Goal: Task Accomplishment & Management: Use online tool/utility

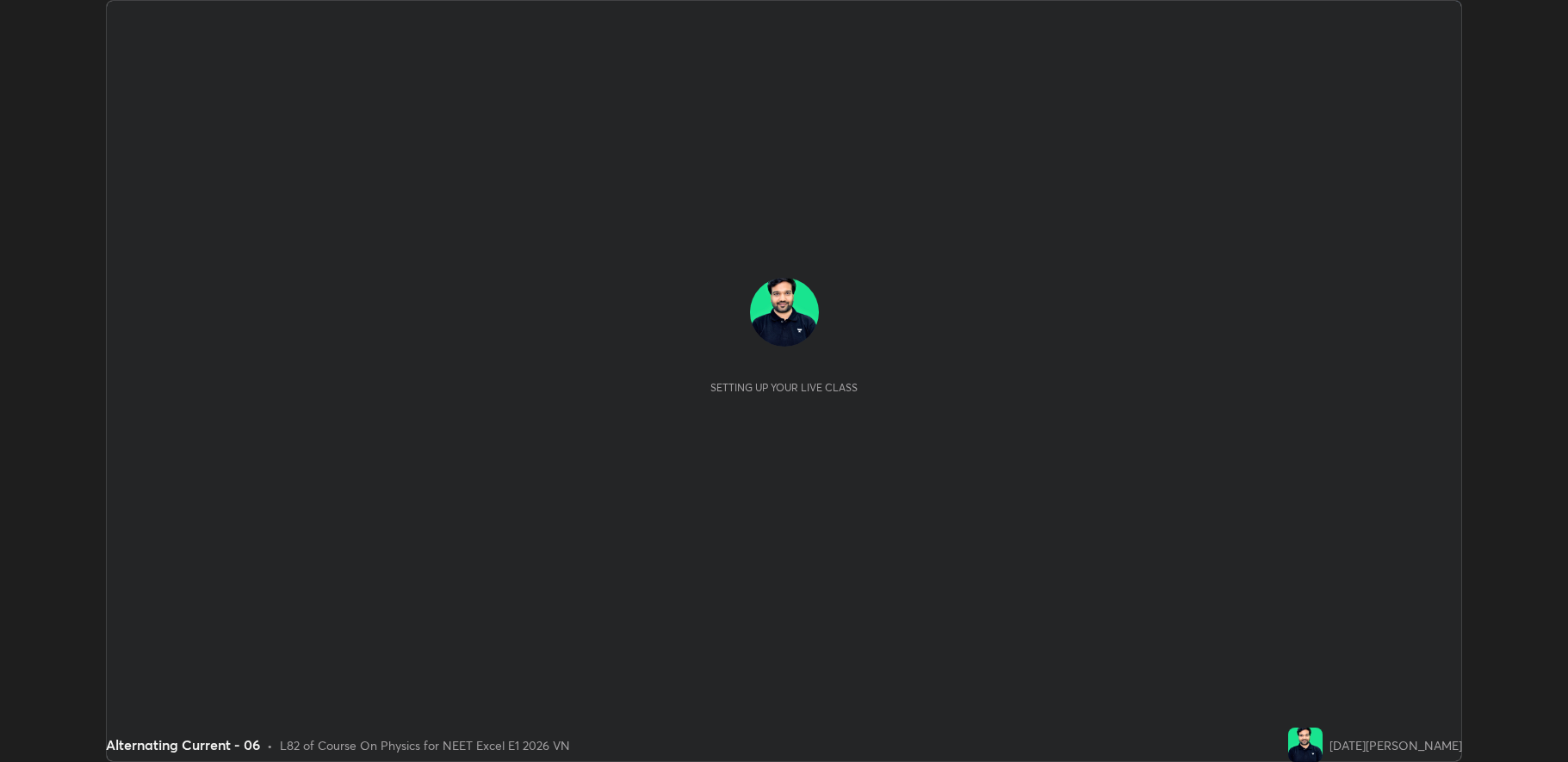
scroll to position [762, 1568]
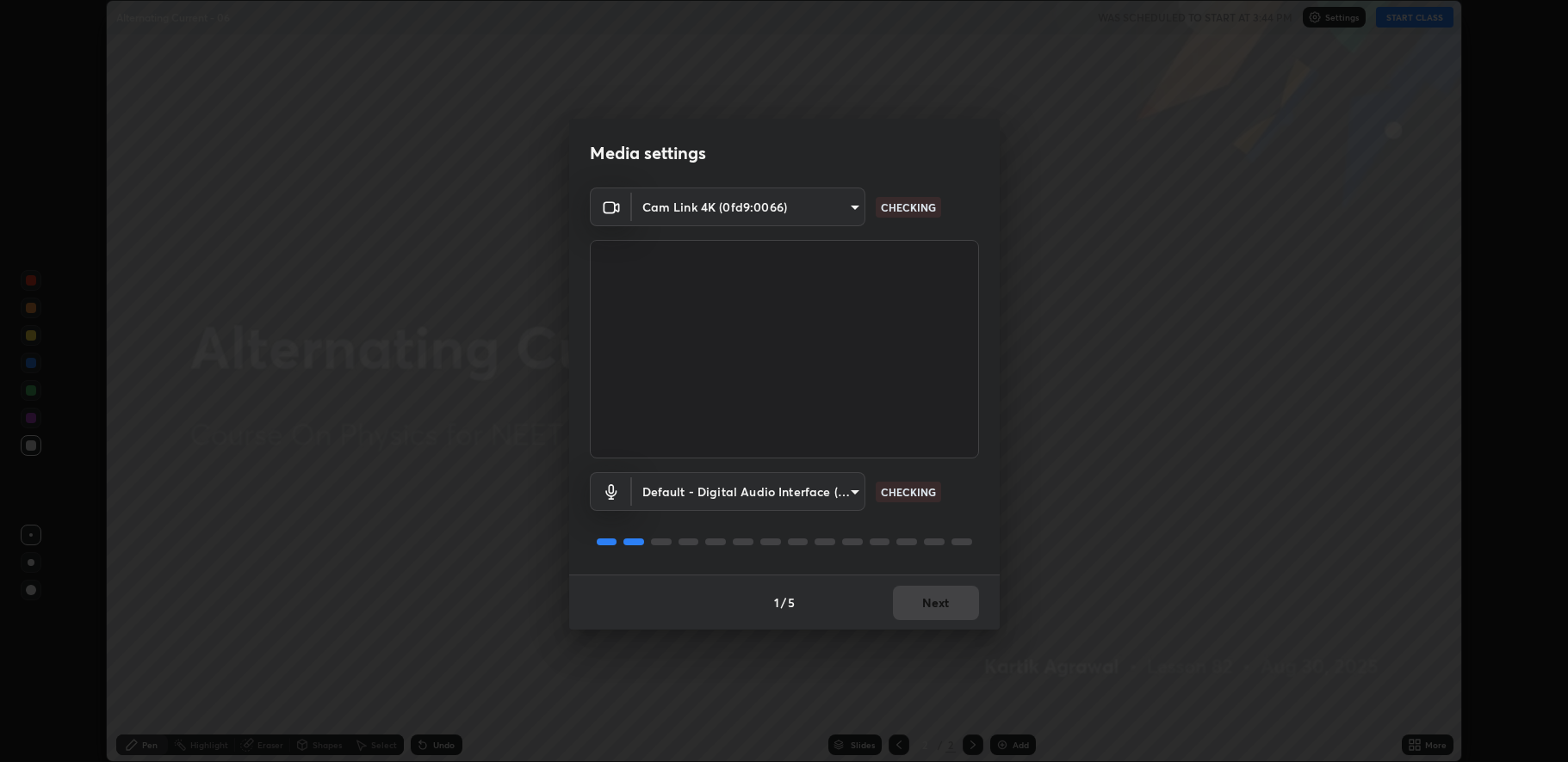
click at [712, 492] on body "Erase all Alternating Current - 06 WAS SCHEDULED TO START AT 3:44 PM Settings S…" at bounding box center [784, 381] width 1568 height 762
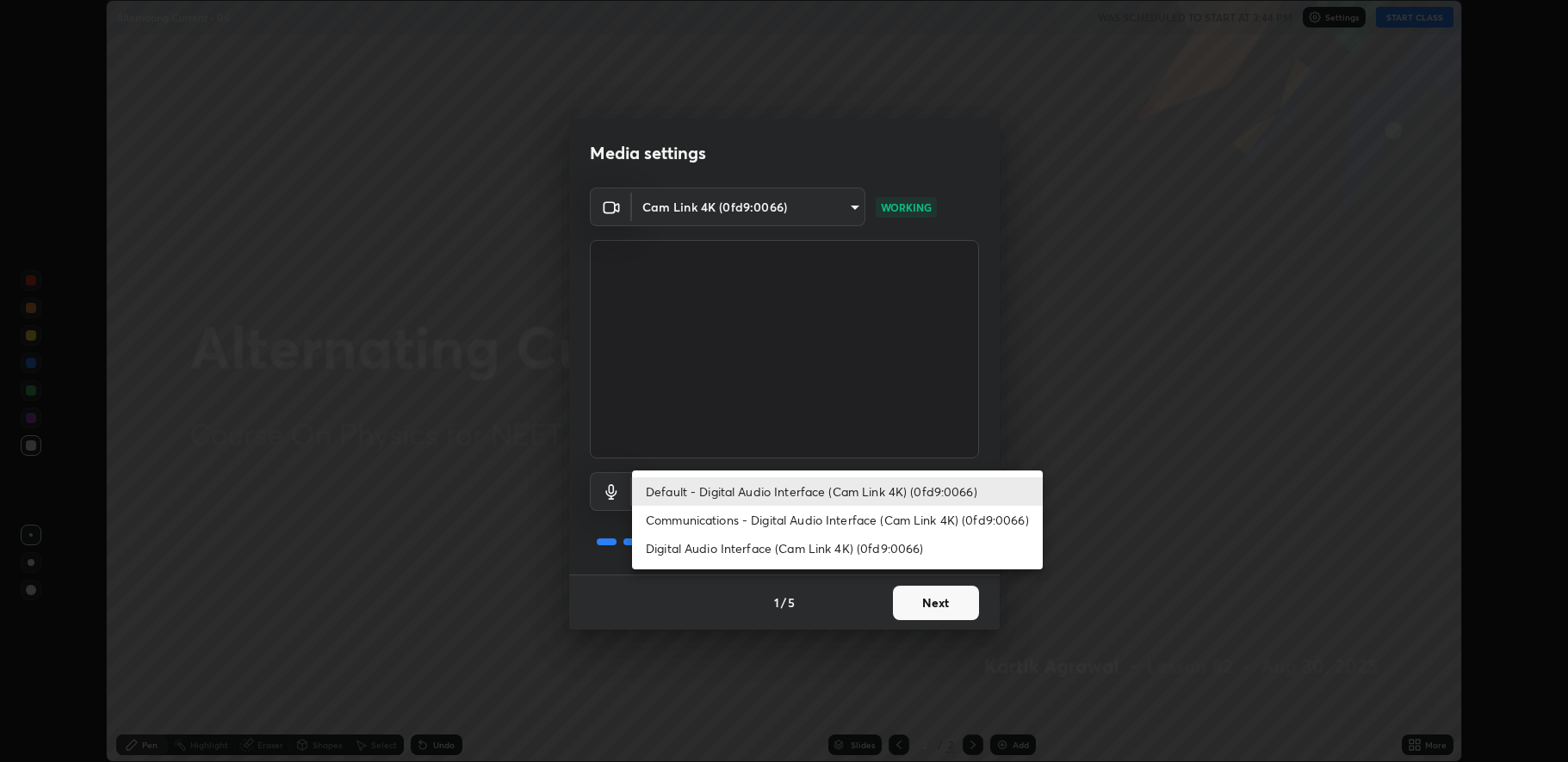
click at [752, 546] on li "Digital Audio Interface (Cam Link 4K) (0fd9:0066)" at bounding box center [836, 549] width 410 height 28
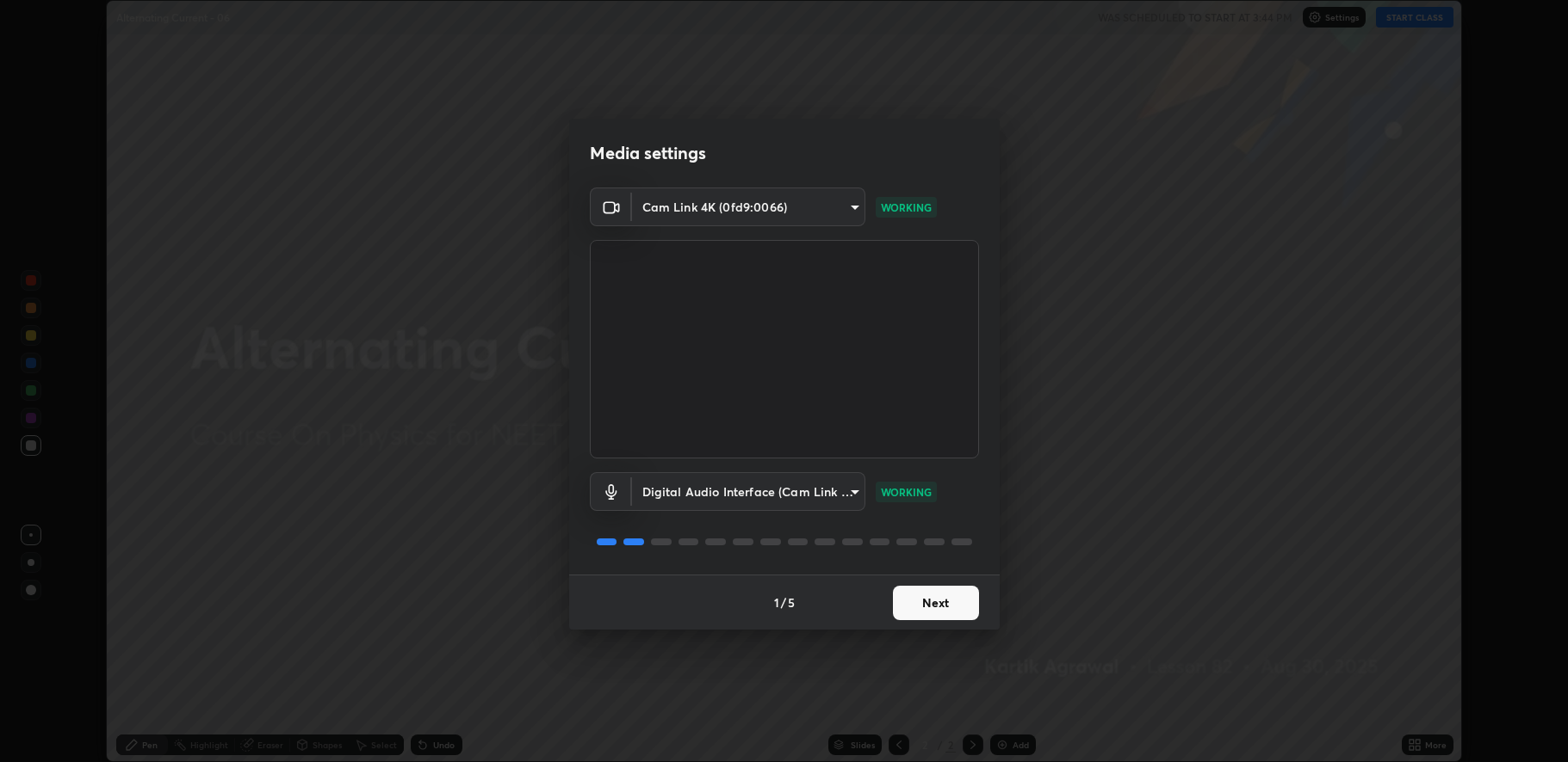
click at [734, 492] on body "Erase all Alternating Current - 06 WAS SCHEDULED TO START AT 3:44 PM Settings S…" at bounding box center [784, 381] width 1568 height 762
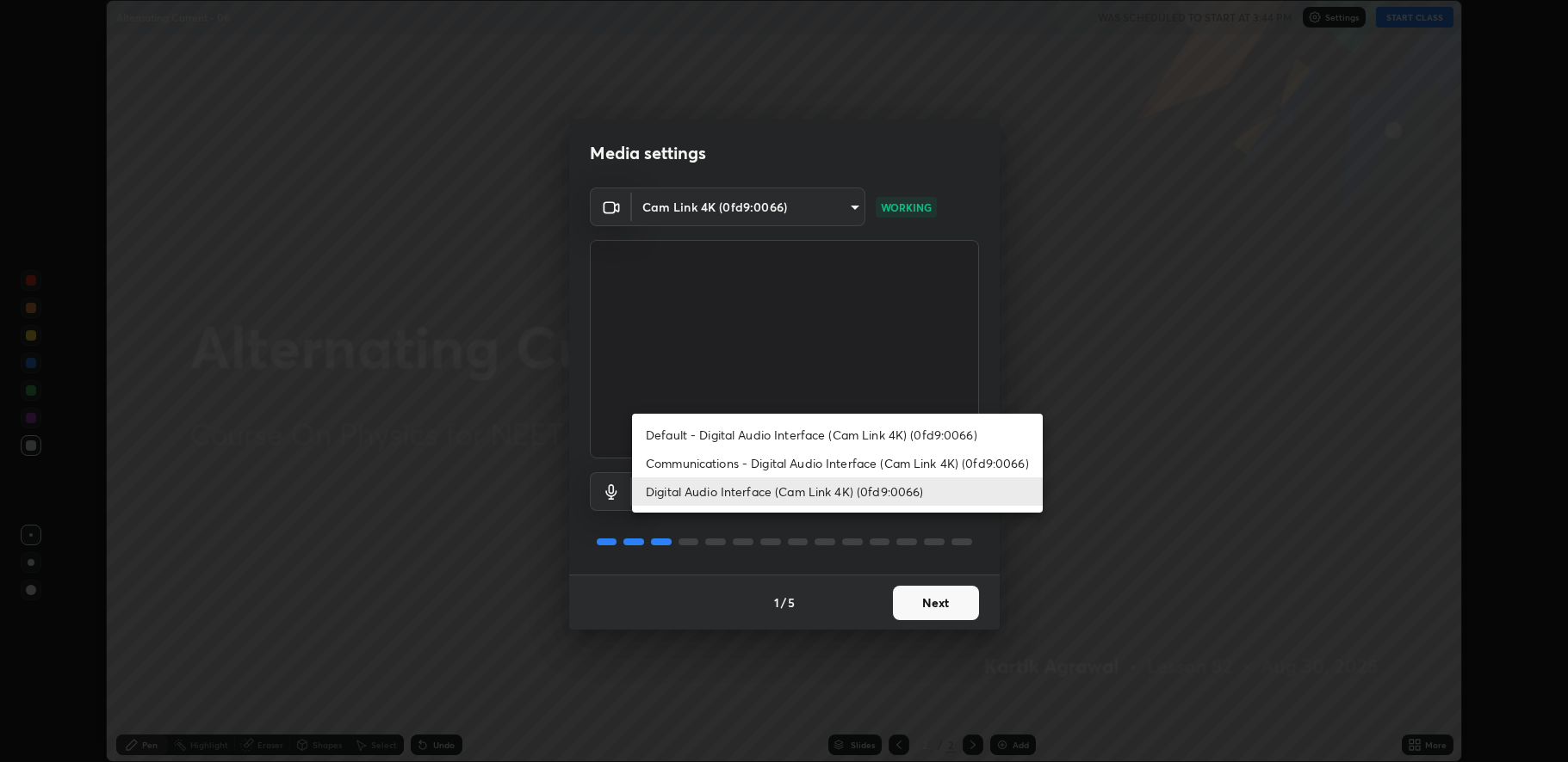
click at [746, 433] on li "Default - Digital Audio Interface (Cam Link 4K) (0fd9:0066)" at bounding box center [836, 435] width 410 height 28
type input "default"
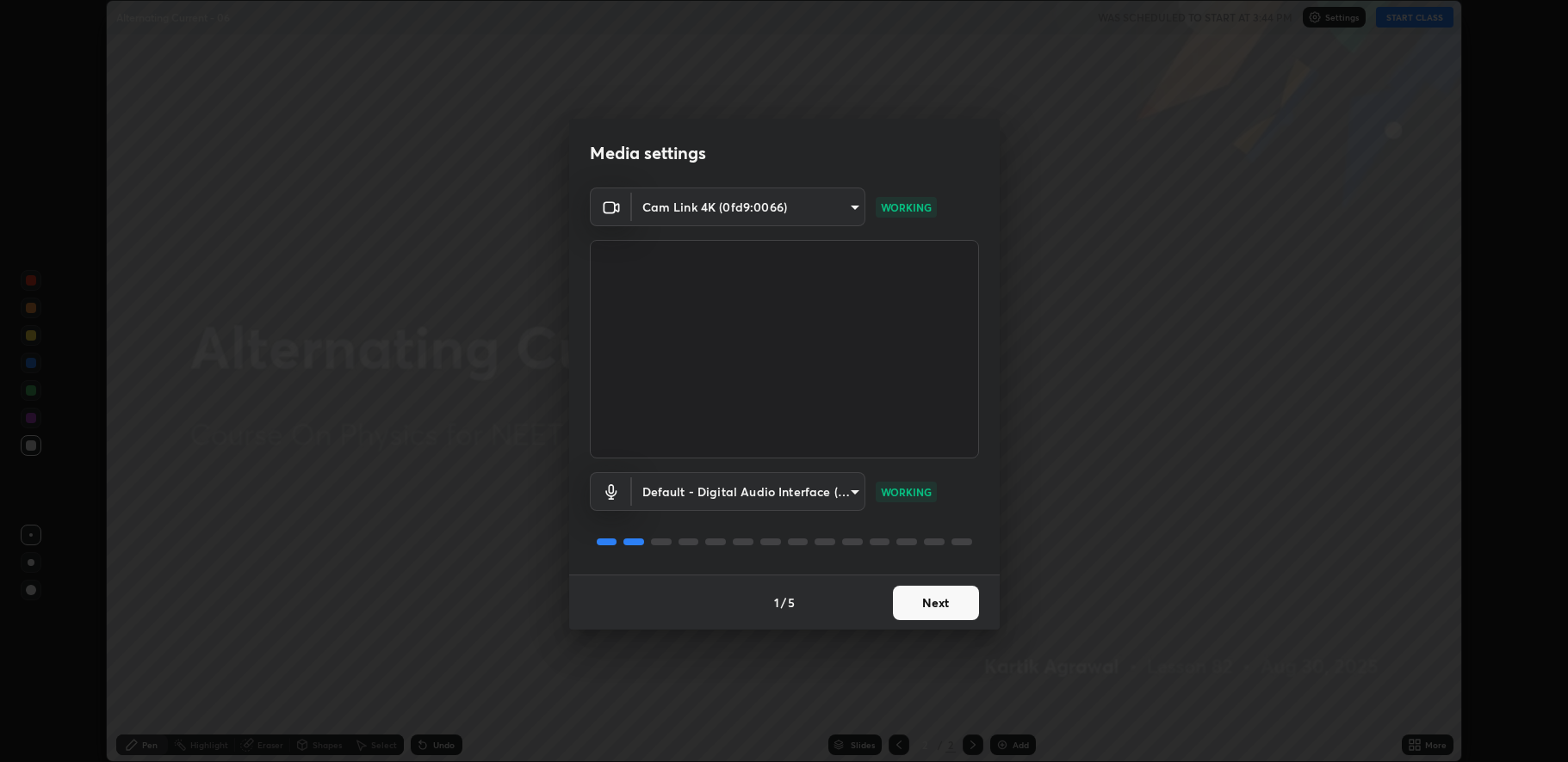
click at [933, 596] on button "Next" at bounding box center [936, 602] width 86 height 34
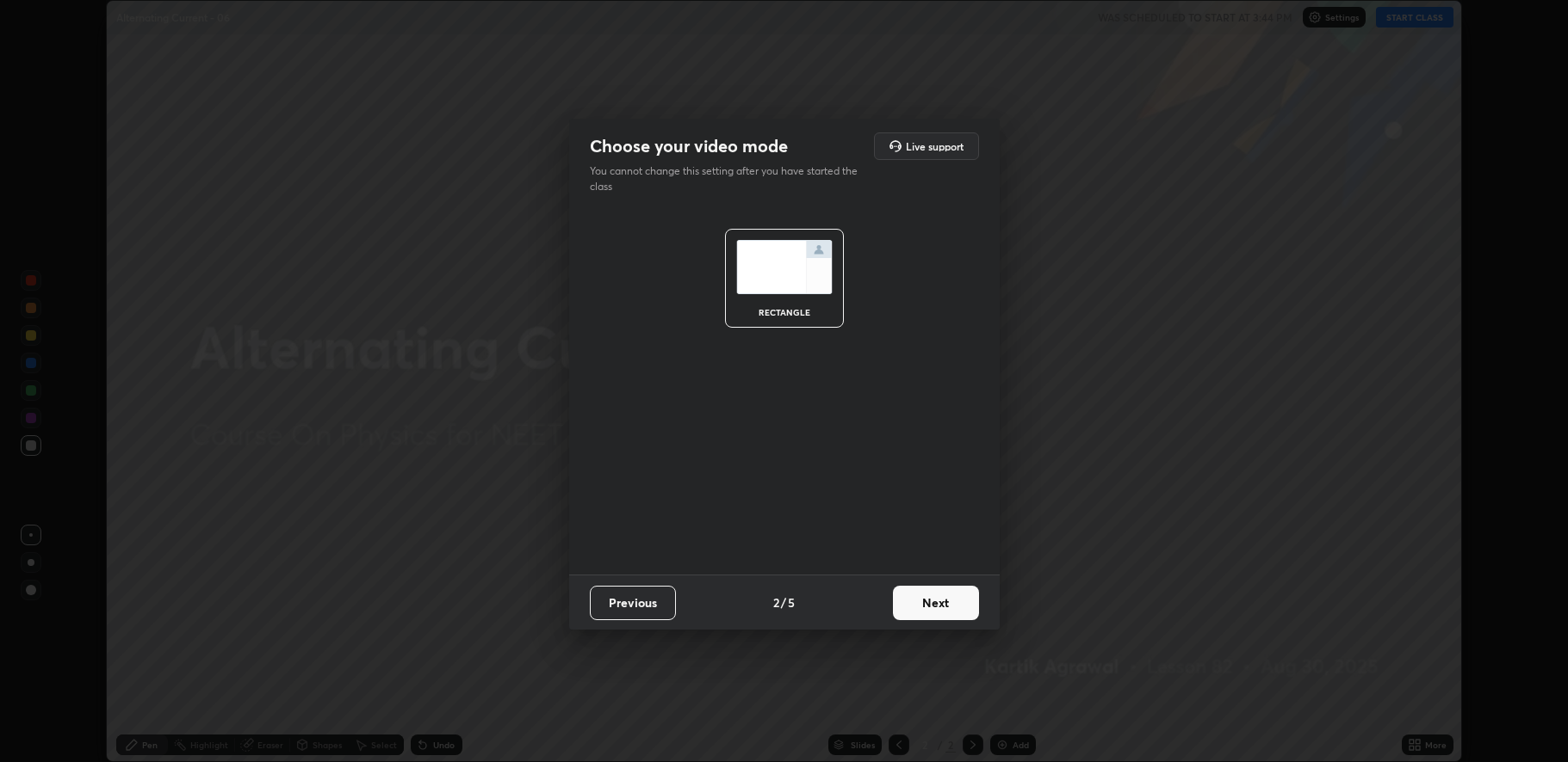
click at [940, 596] on button "Next" at bounding box center [936, 602] width 86 height 34
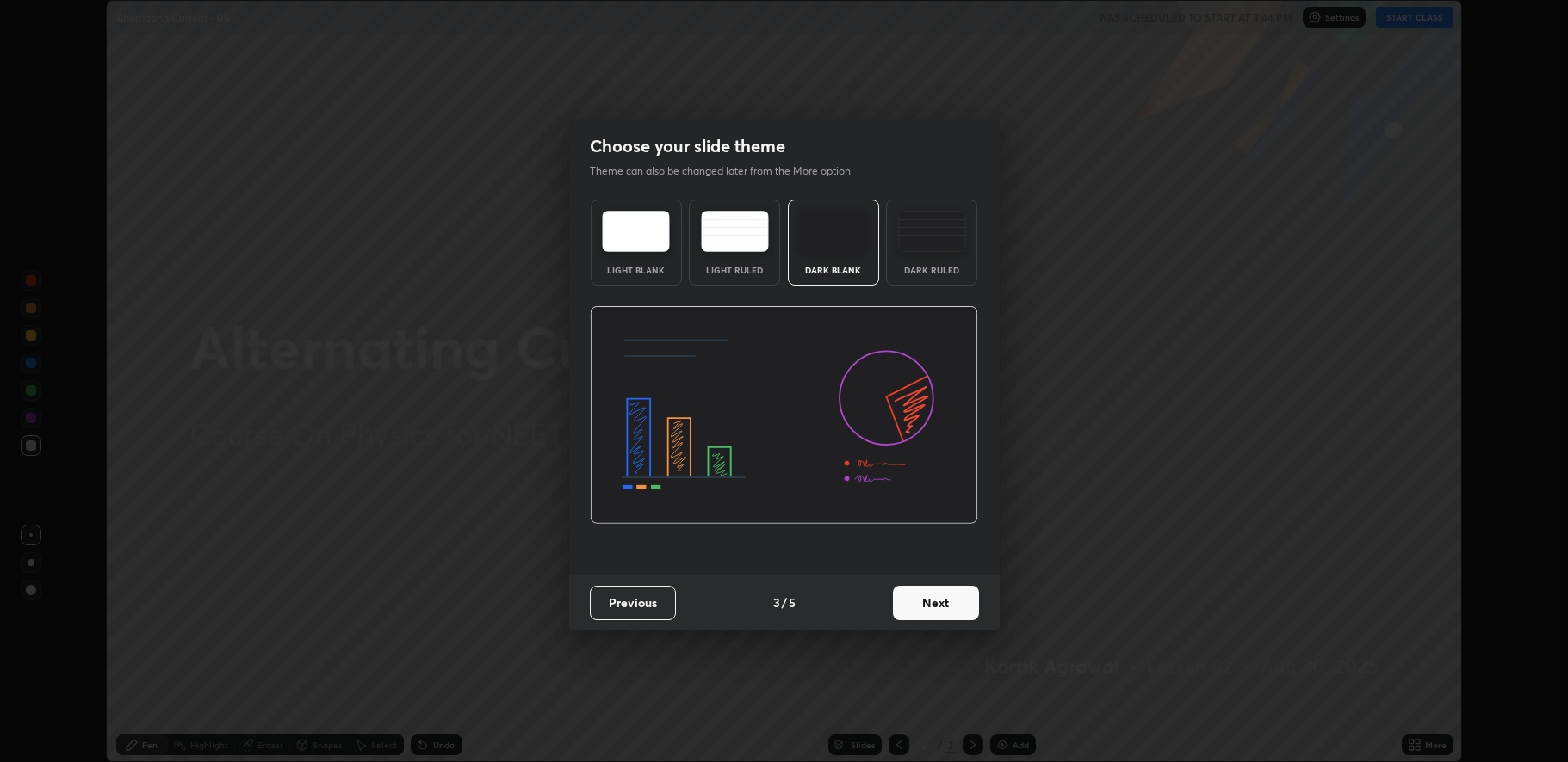
click at [960, 602] on button "Next" at bounding box center [936, 602] width 86 height 34
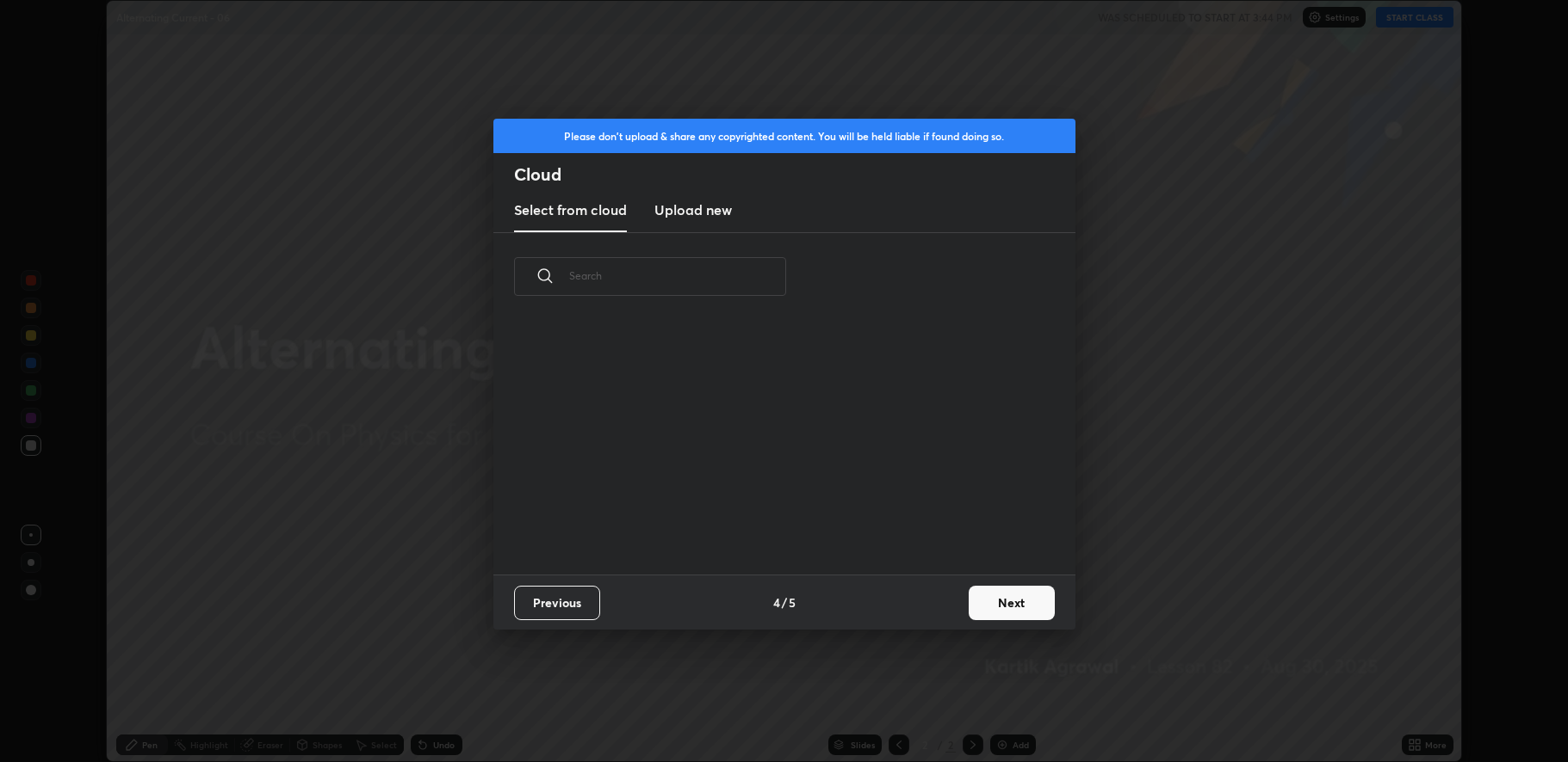
click at [1022, 603] on button "Next" at bounding box center [1012, 602] width 86 height 34
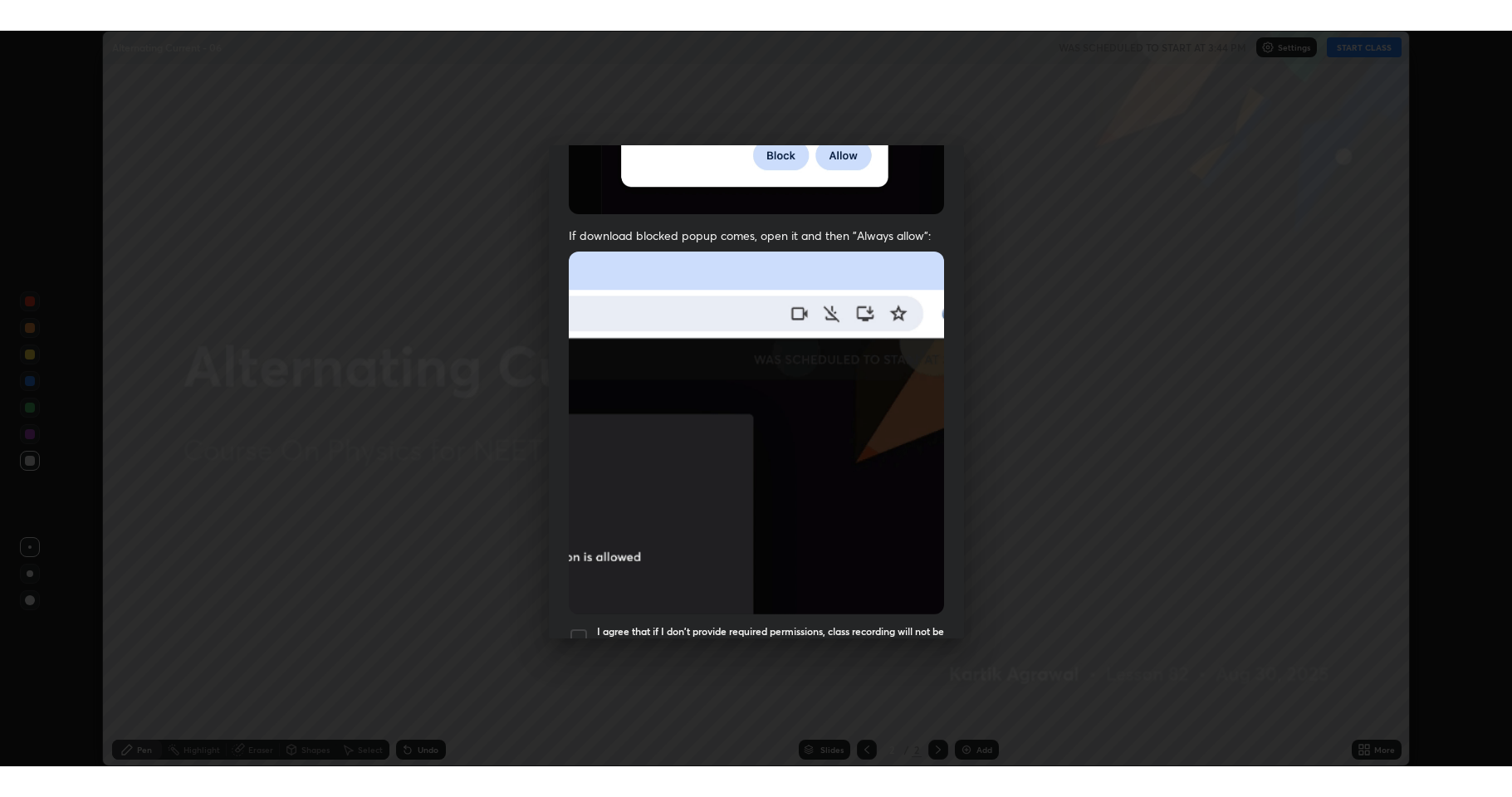
scroll to position [337, 0]
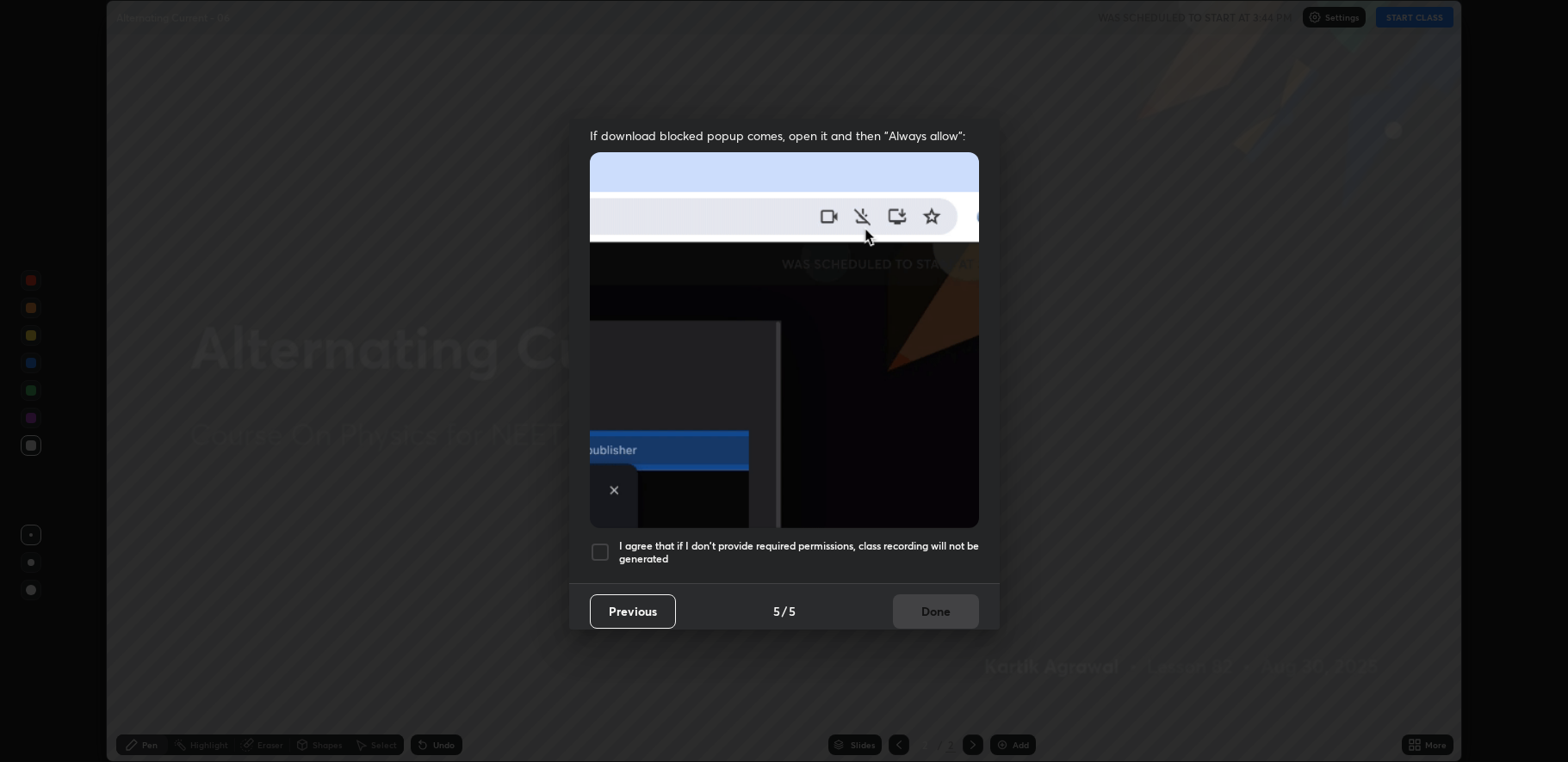
click at [598, 543] on div at bounding box center [600, 552] width 21 height 21
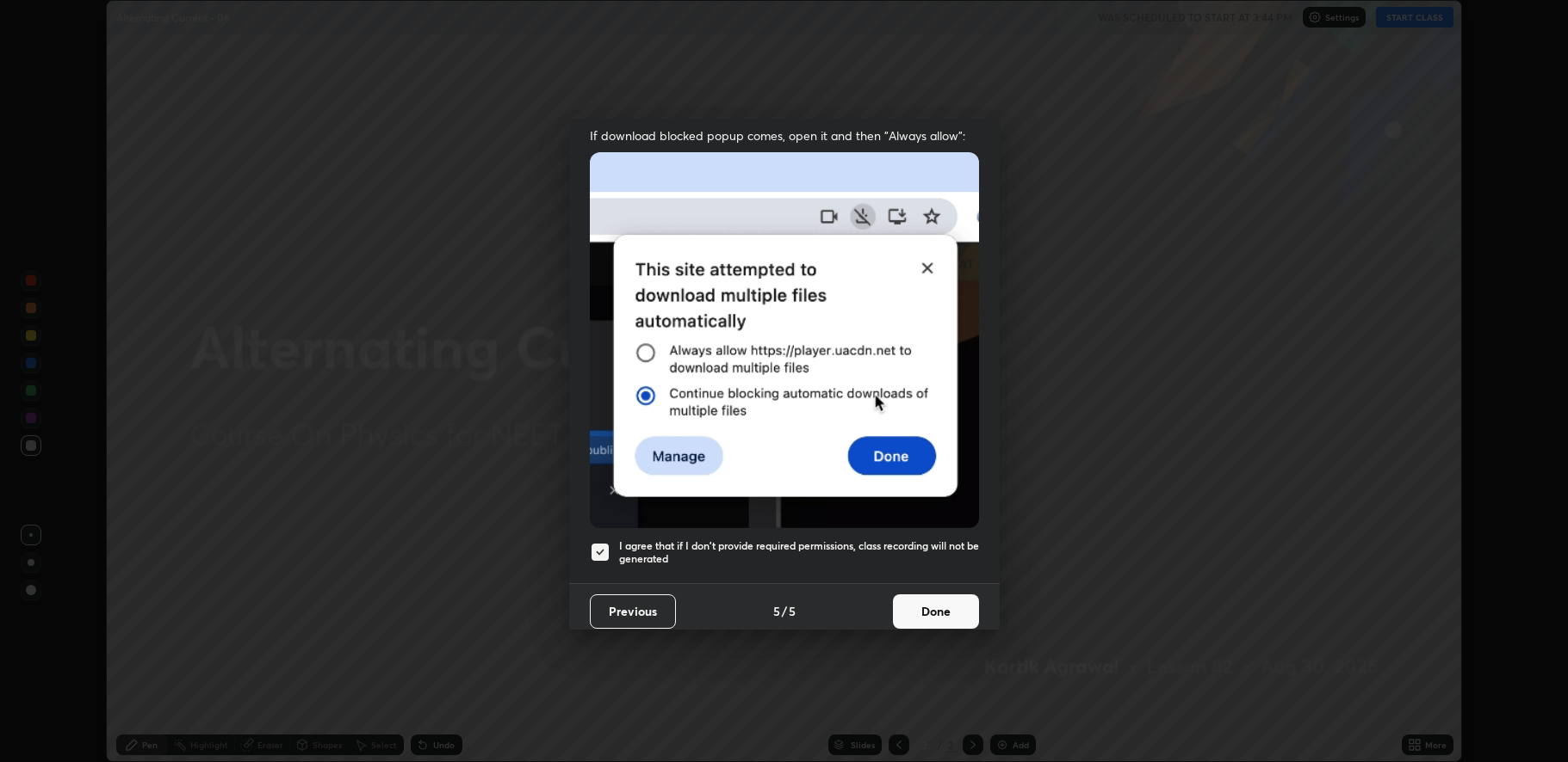
click at [908, 607] on button "Done" at bounding box center [936, 611] width 86 height 34
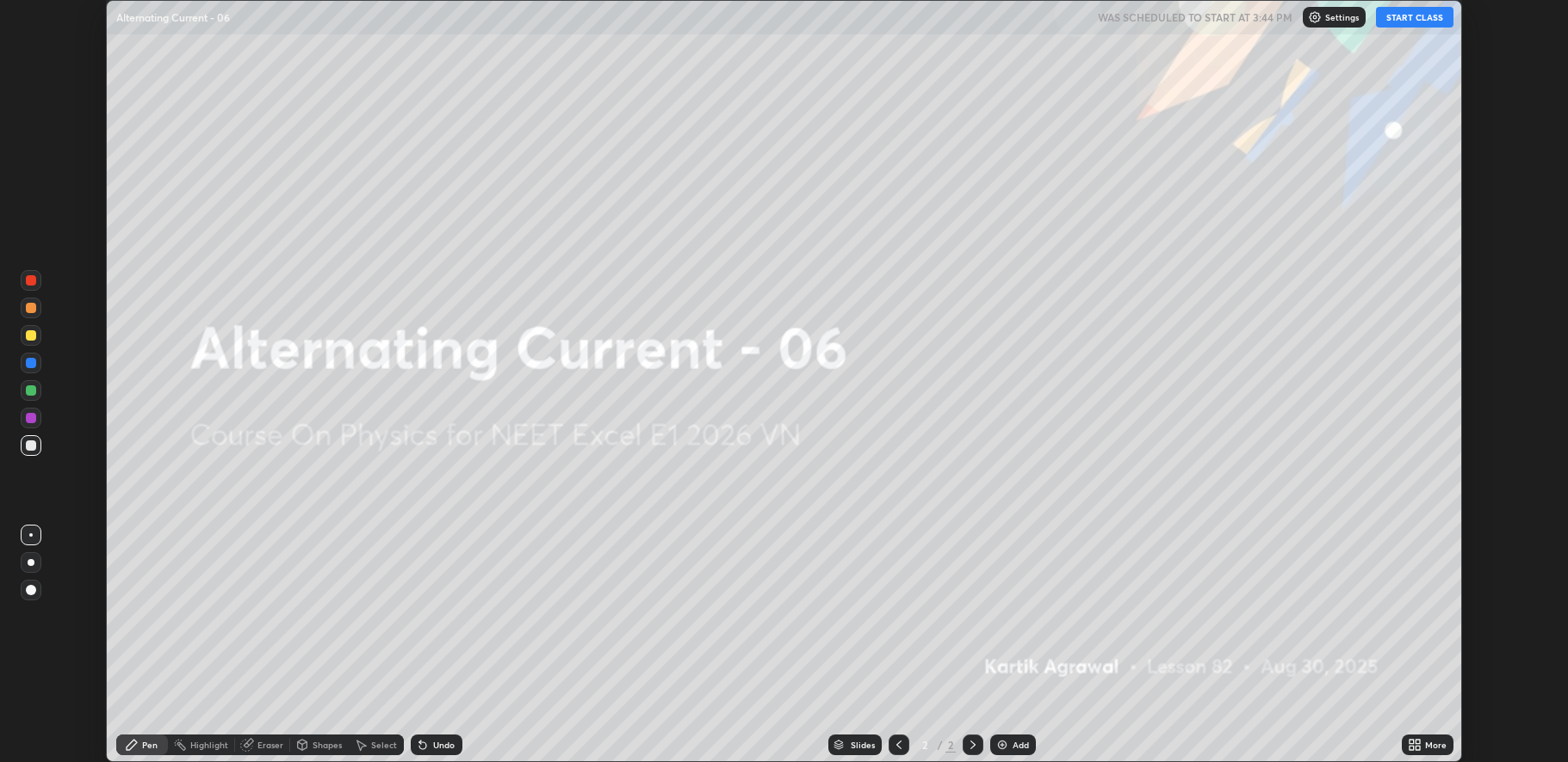
click at [1418, 742] on icon at bounding box center [1417, 742] width 4 height 4
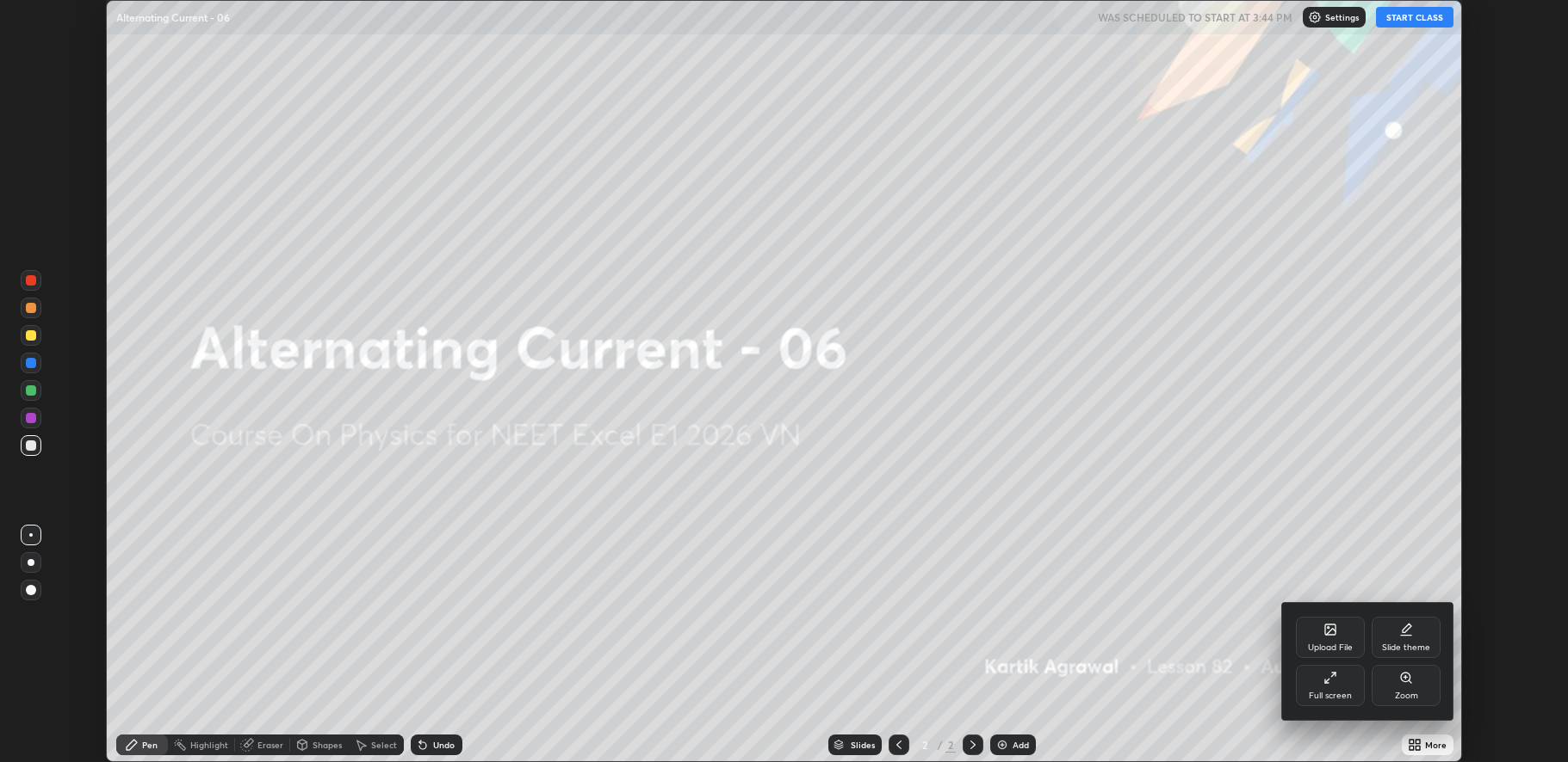
click at [1342, 687] on div "Full screen" at bounding box center [1330, 686] width 69 height 41
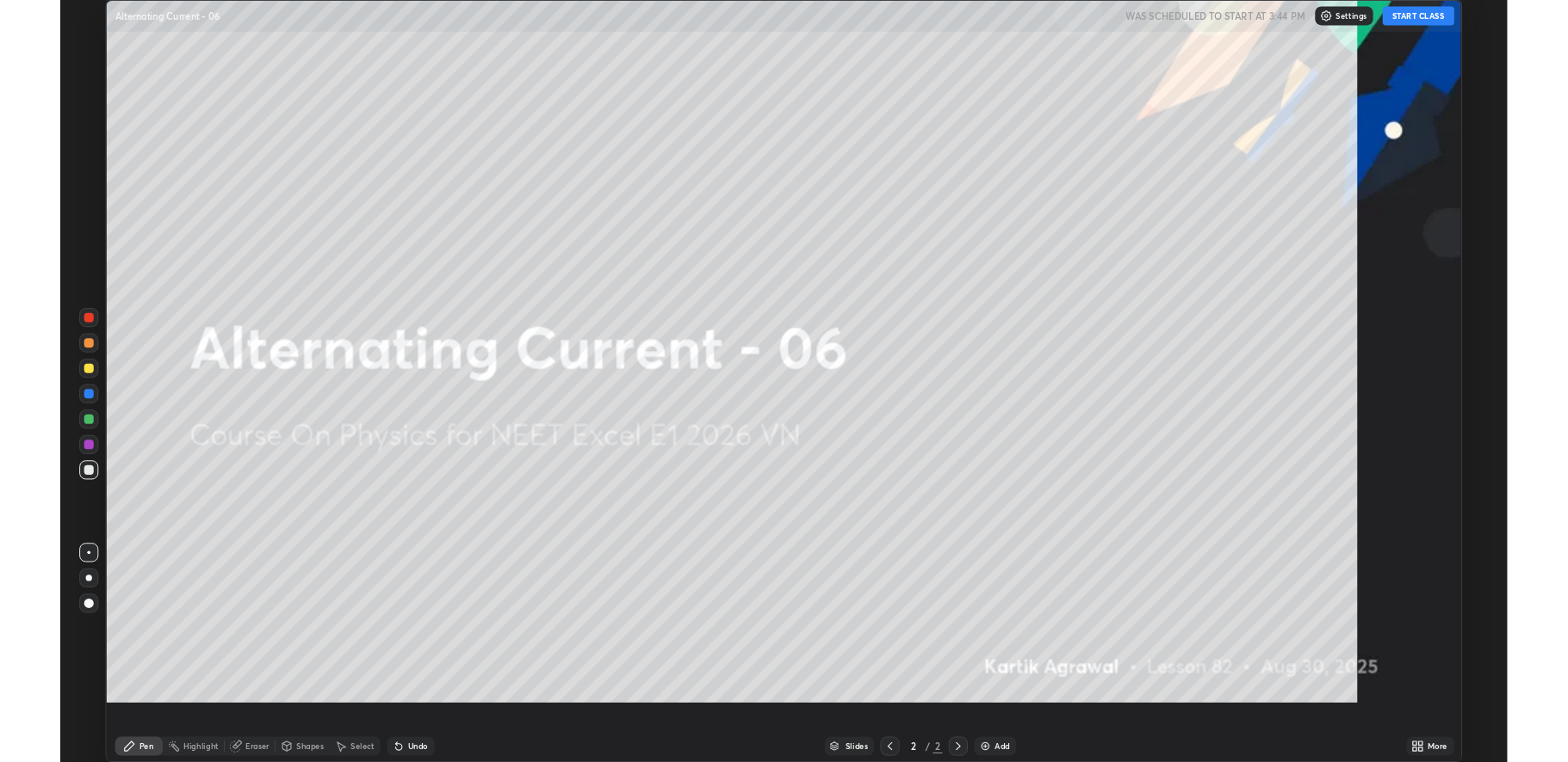
scroll to position [826, 1568]
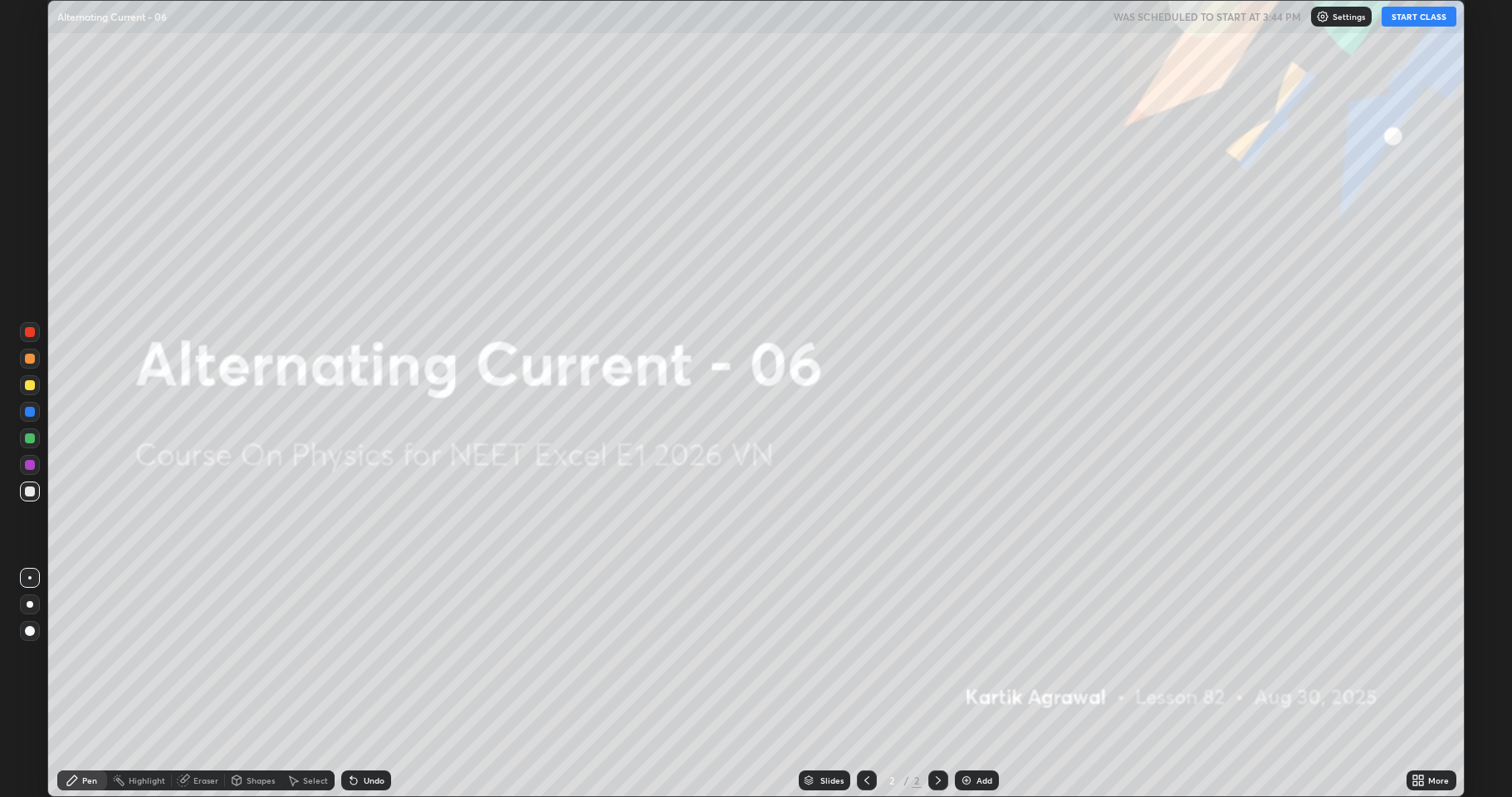
click at [1431, 19] on button "START CLASS" at bounding box center [1419, 17] width 75 height 20
click at [978, 734] on div "Add" at bounding box center [977, 780] width 44 height 20
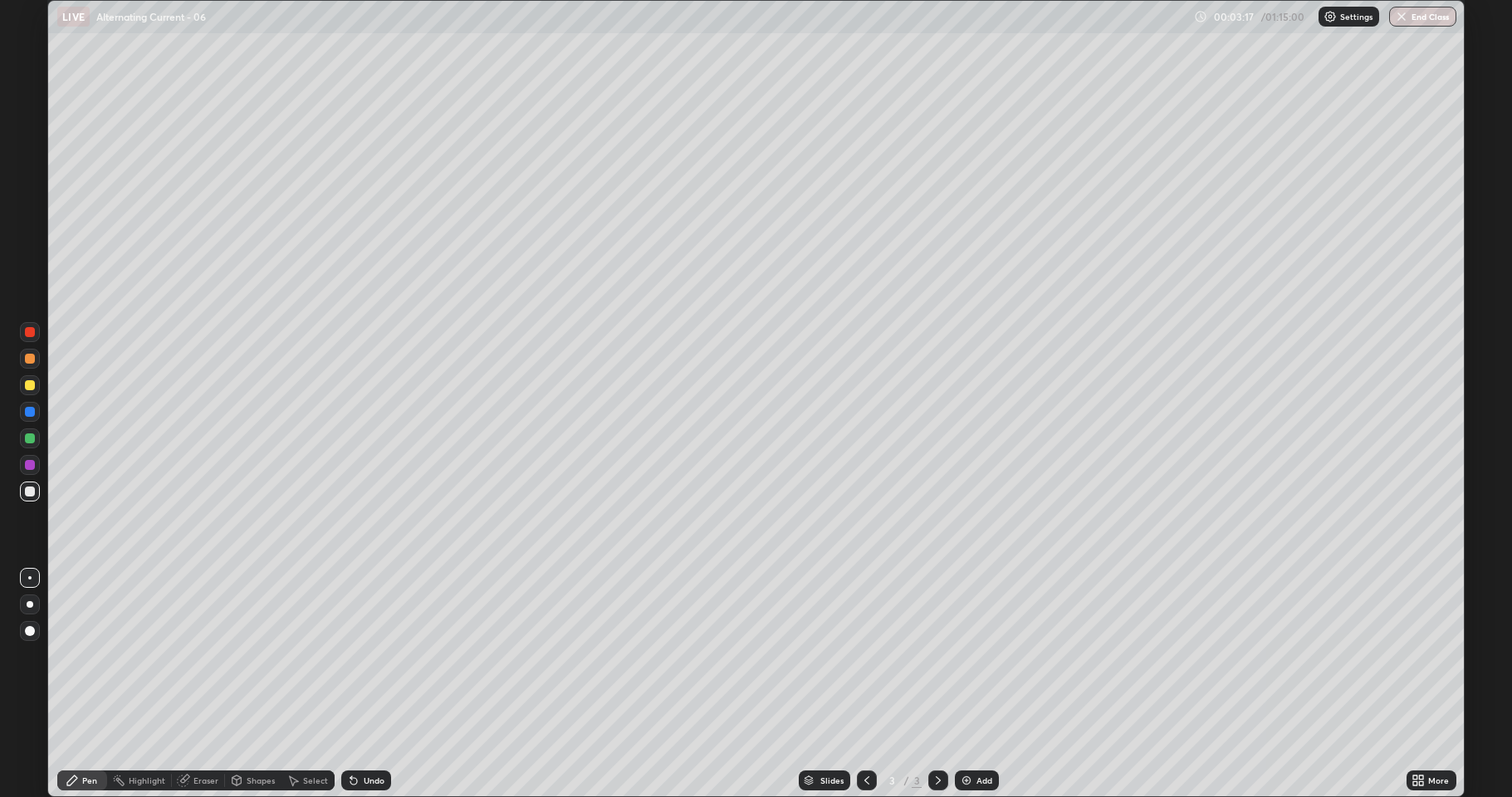
click at [32, 392] on div at bounding box center [30, 385] width 20 height 20
click at [970, 734] on img at bounding box center [966, 780] width 14 height 14
click at [30, 440] on div at bounding box center [30, 439] width 10 height 10
click at [31, 438] on div at bounding box center [30, 439] width 10 height 10
click at [242, 734] on div "Shapes" at bounding box center [253, 780] width 57 height 20
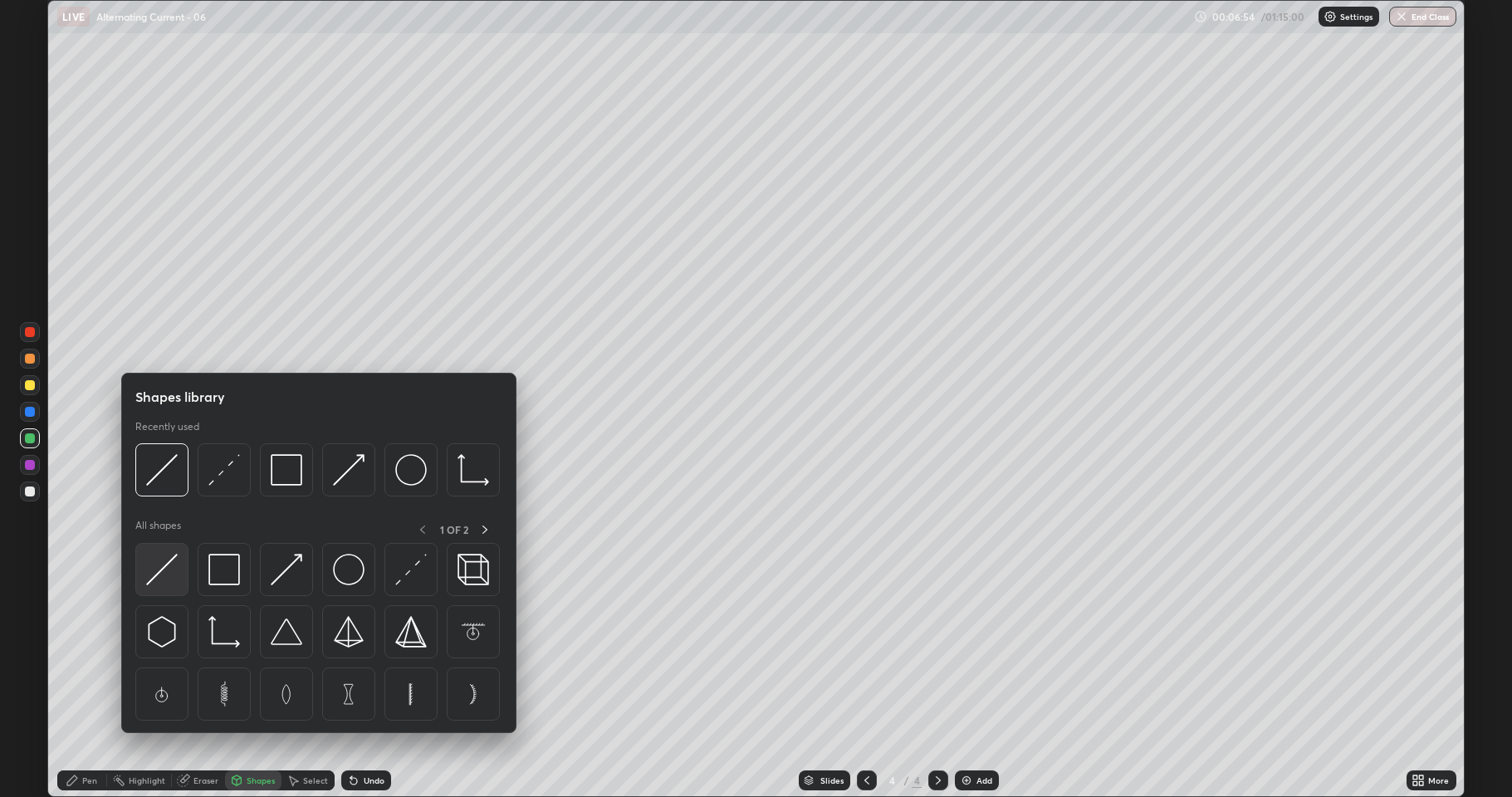
click at [158, 570] on img at bounding box center [161, 569] width 31 height 31
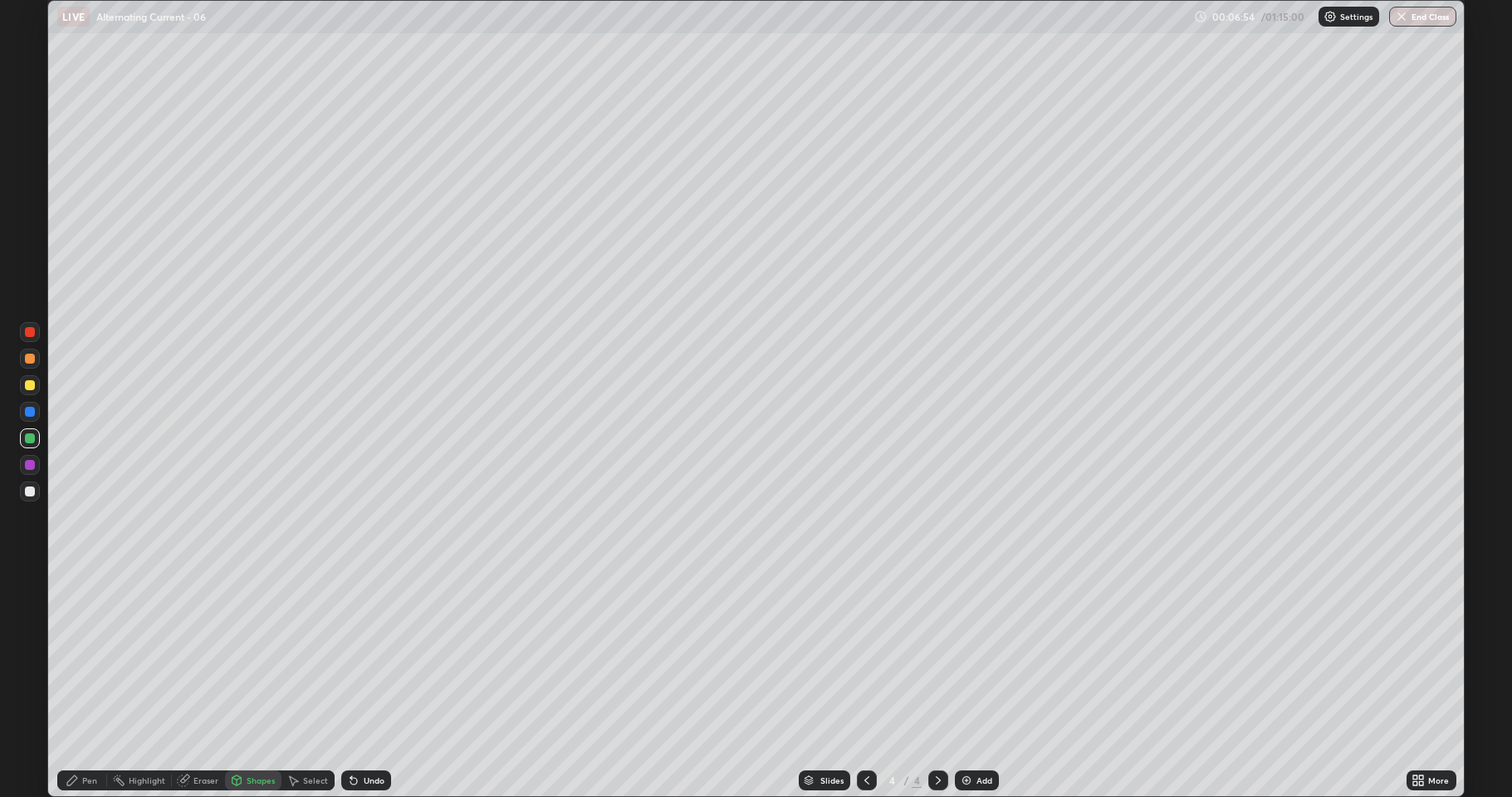
click at [30, 474] on div at bounding box center [30, 465] width 20 height 20
click at [76, 734] on icon at bounding box center [72, 780] width 10 height 10
click at [30, 364] on div at bounding box center [30, 359] width 20 height 20
click at [29, 436] on div at bounding box center [30, 439] width 10 height 10
click at [33, 381] on div at bounding box center [30, 385] width 10 height 10
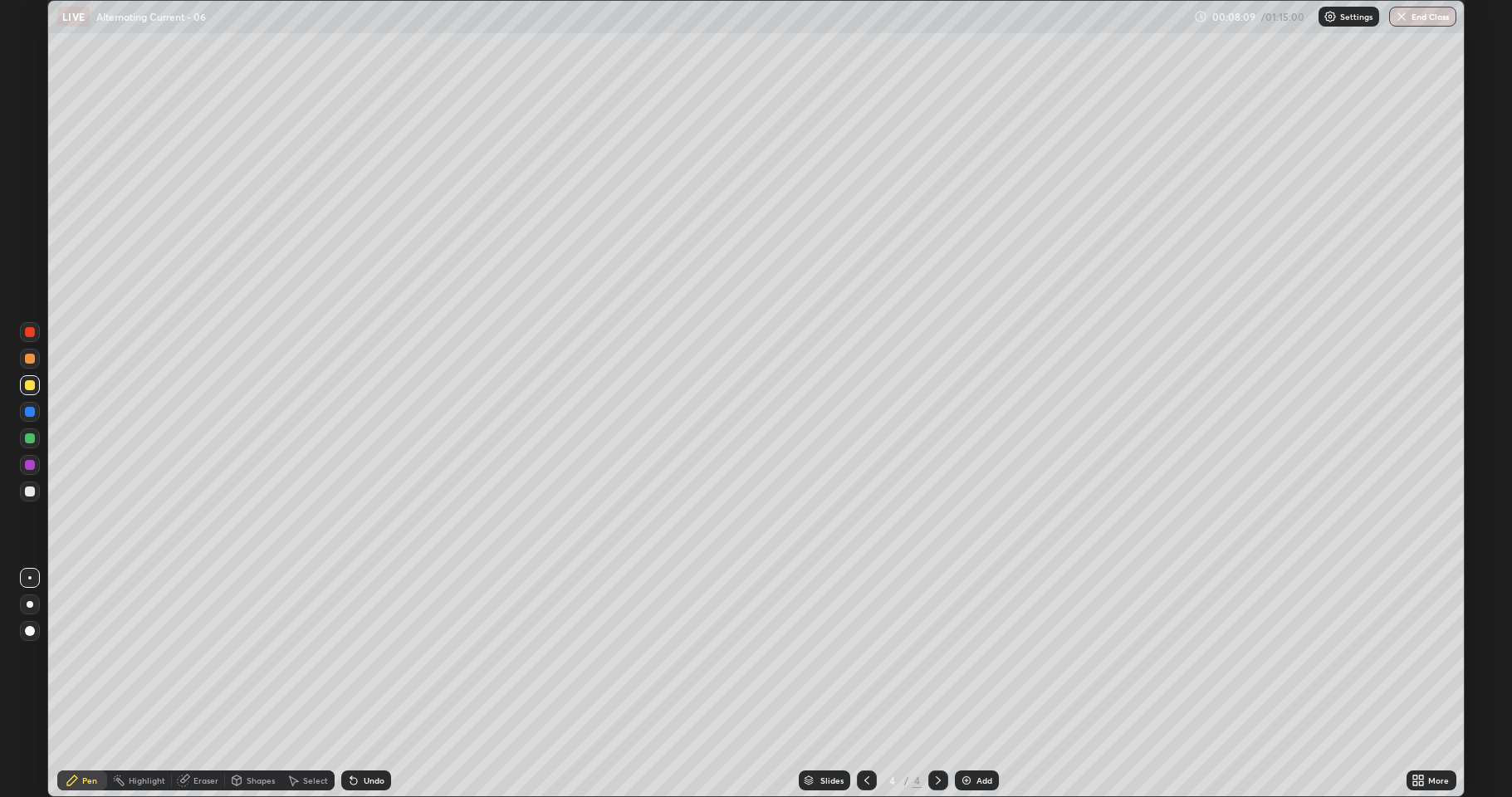
click at [30, 491] on div at bounding box center [30, 491] width 10 height 10
click at [374, 734] on div "Undo" at bounding box center [374, 780] width 21 height 8
click at [29, 385] on div at bounding box center [30, 385] width 10 height 10
click at [29, 432] on div at bounding box center [30, 439] width 20 height 20
click at [197, 734] on div "Eraser" at bounding box center [205, 780] width 25 height 8
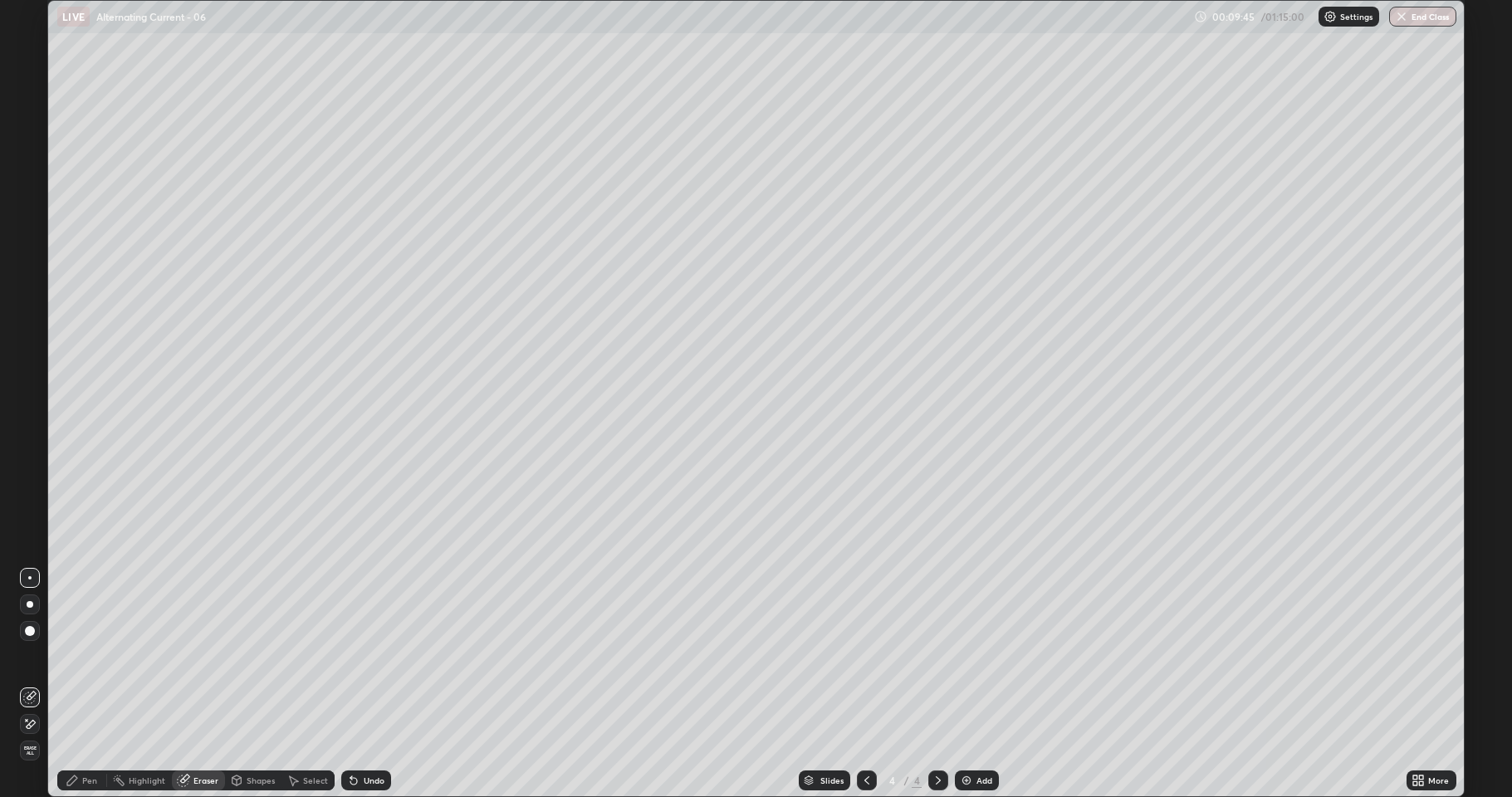
click at [83, 734] on div "Pen" at bounding box center [82, 780] width 50 height 20
click at [249, 734] on div "Shapes" at bounding box center [260, 780] width 28 height 8
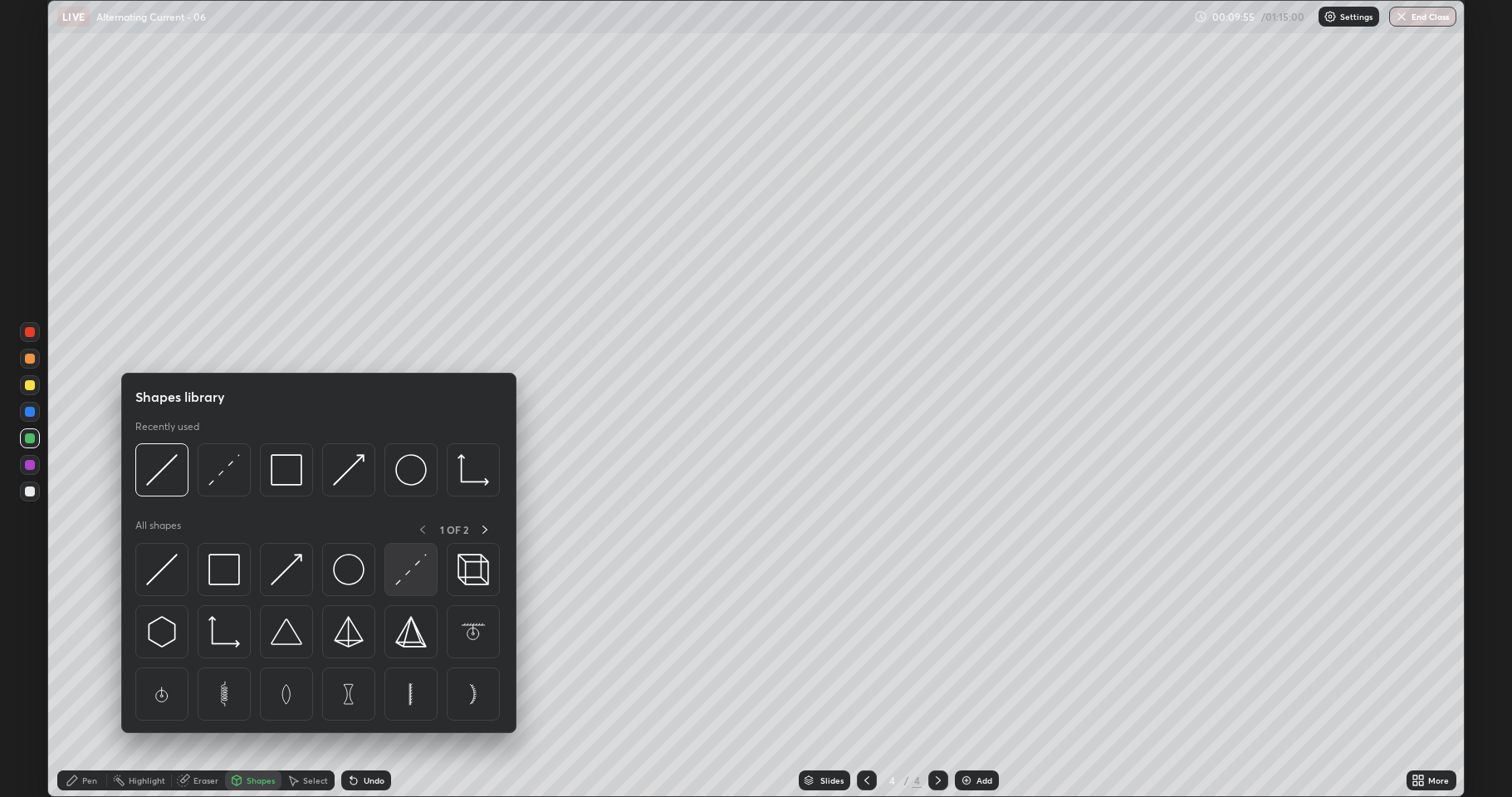
click at [419, 573] on img at bounding box center [410, 569] width 31 height 31
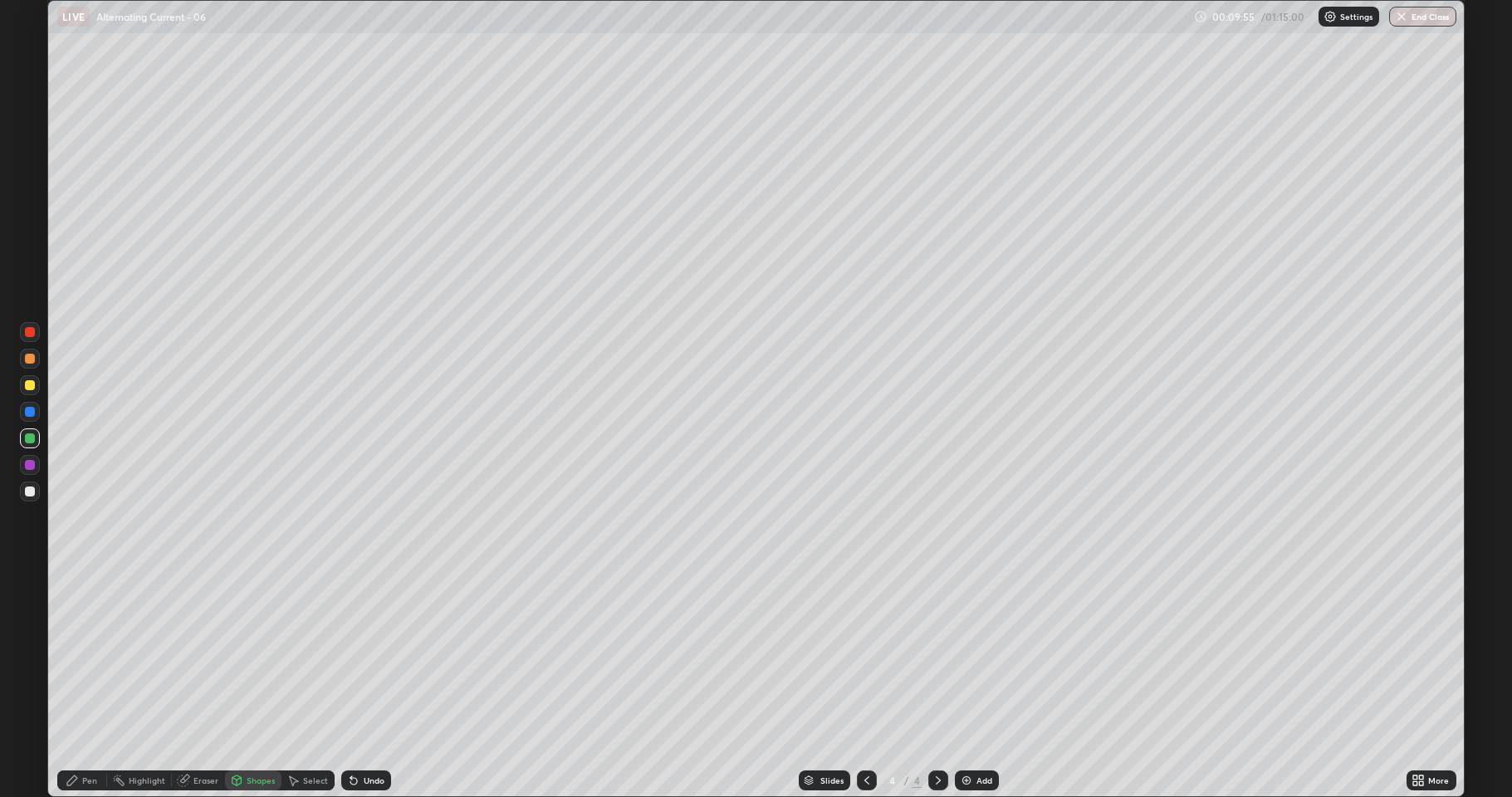
click at [30, 457] on div at bounding box center [30, 465] width 20 height 20
click at [30, 385] on div at bounding box center [30, 385] width 10 height 10
click at [86, 734] on div "Pen" at bounding box center [90, 780] width 15 height 8
click at [381, 734] on div "Undo" at bounding box center [366, 780] width 50 height 20
click at [29, 498] on div at bounding box center [30, 491] width 20 height 20
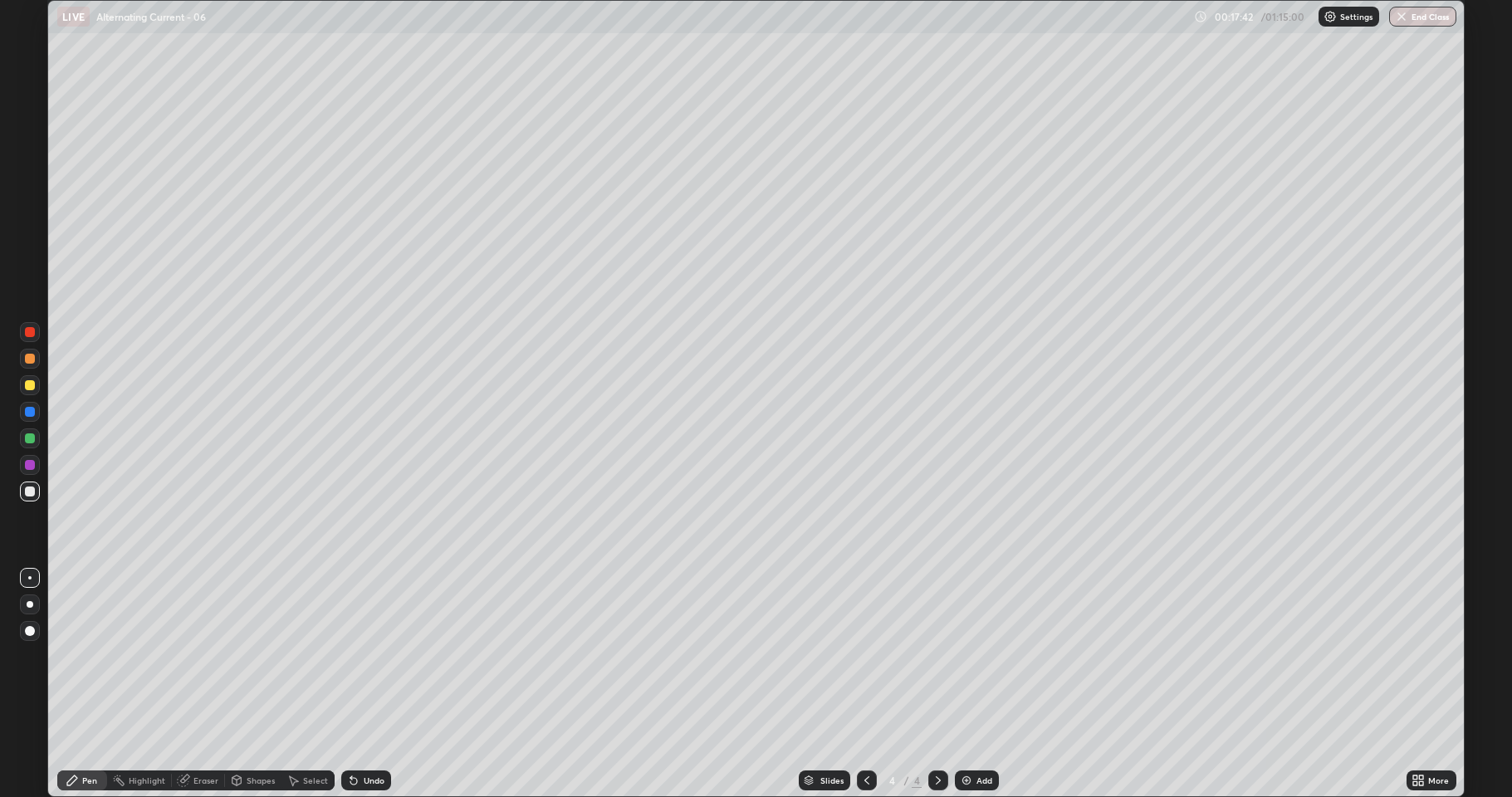
click at [985, 734] on div "Add" at bounding box center [983, 780] width 16 height 8
click at [28, 447] on div at bounding box center [30, 439] width 20 height 20
click at [33, 484] on div at bounding box center [30, 491] width 20 height 20
click at [30, 473] on div at bounding box center [30, 465] width 20 height 20
click at [251, 734] on div "Shapes" at bounding box center [260, 780] width 28 height 8
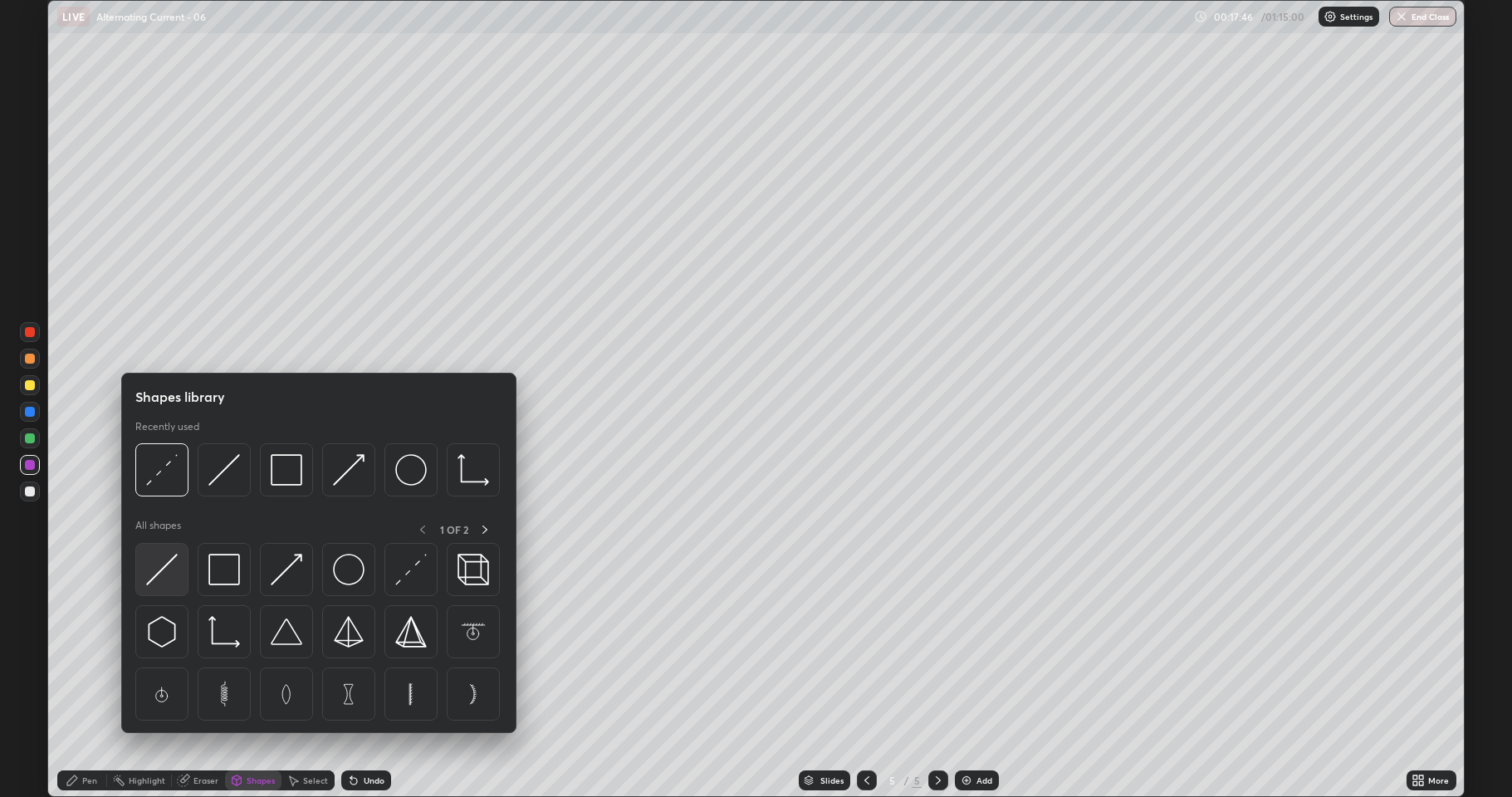
click at [176, 564] on img at bounding box center [161, 569] width 31 height 31
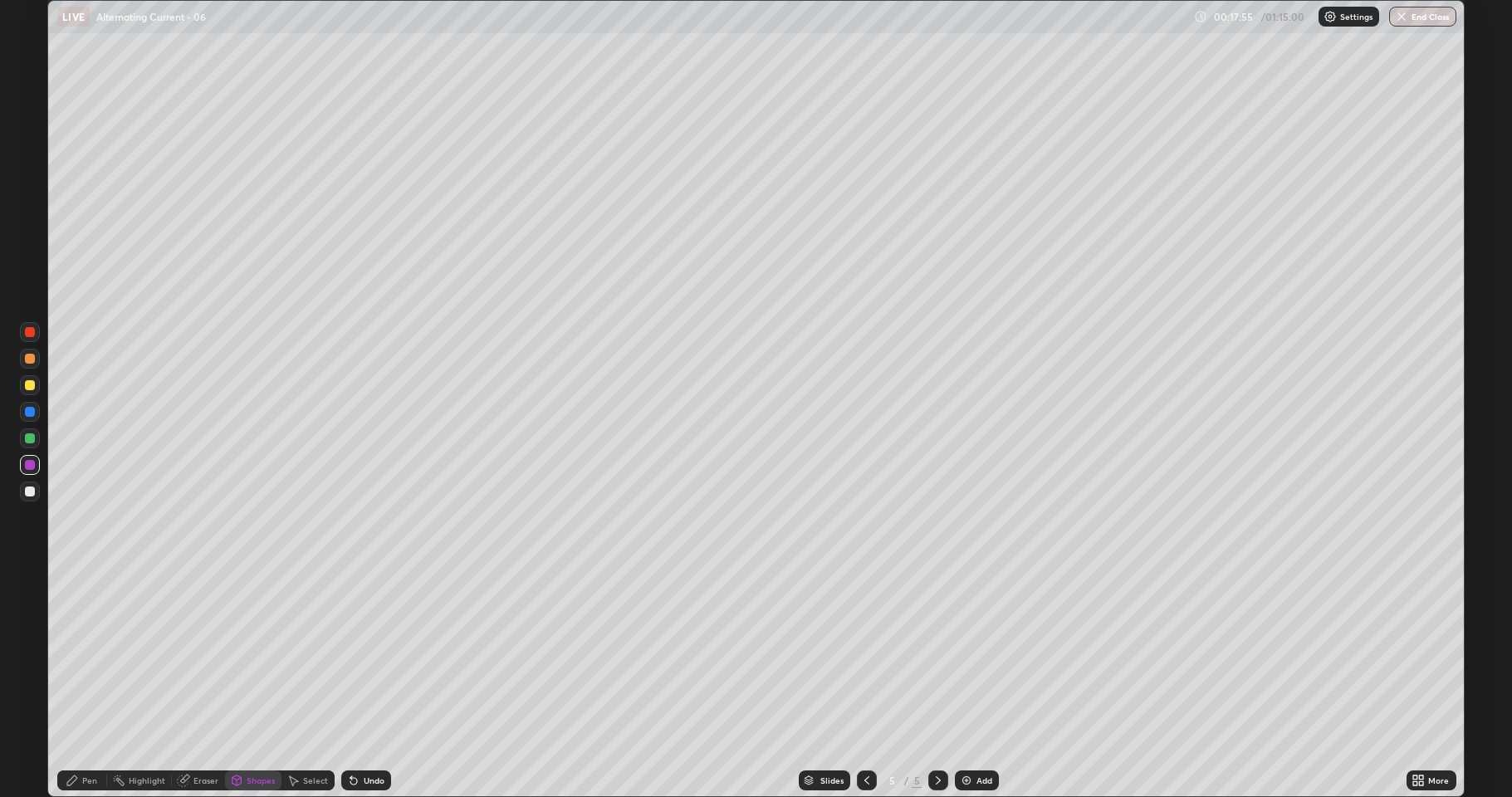
click at [83, 734] on div "Pen" at bounding box center [90, 780] width 15 height 8
click at [26, 436] on div at bounding box center [30, 439] width 10 height 10
click at [242, 734] on div "Shapes" at bounding box center [253, 780] width 57 height 20
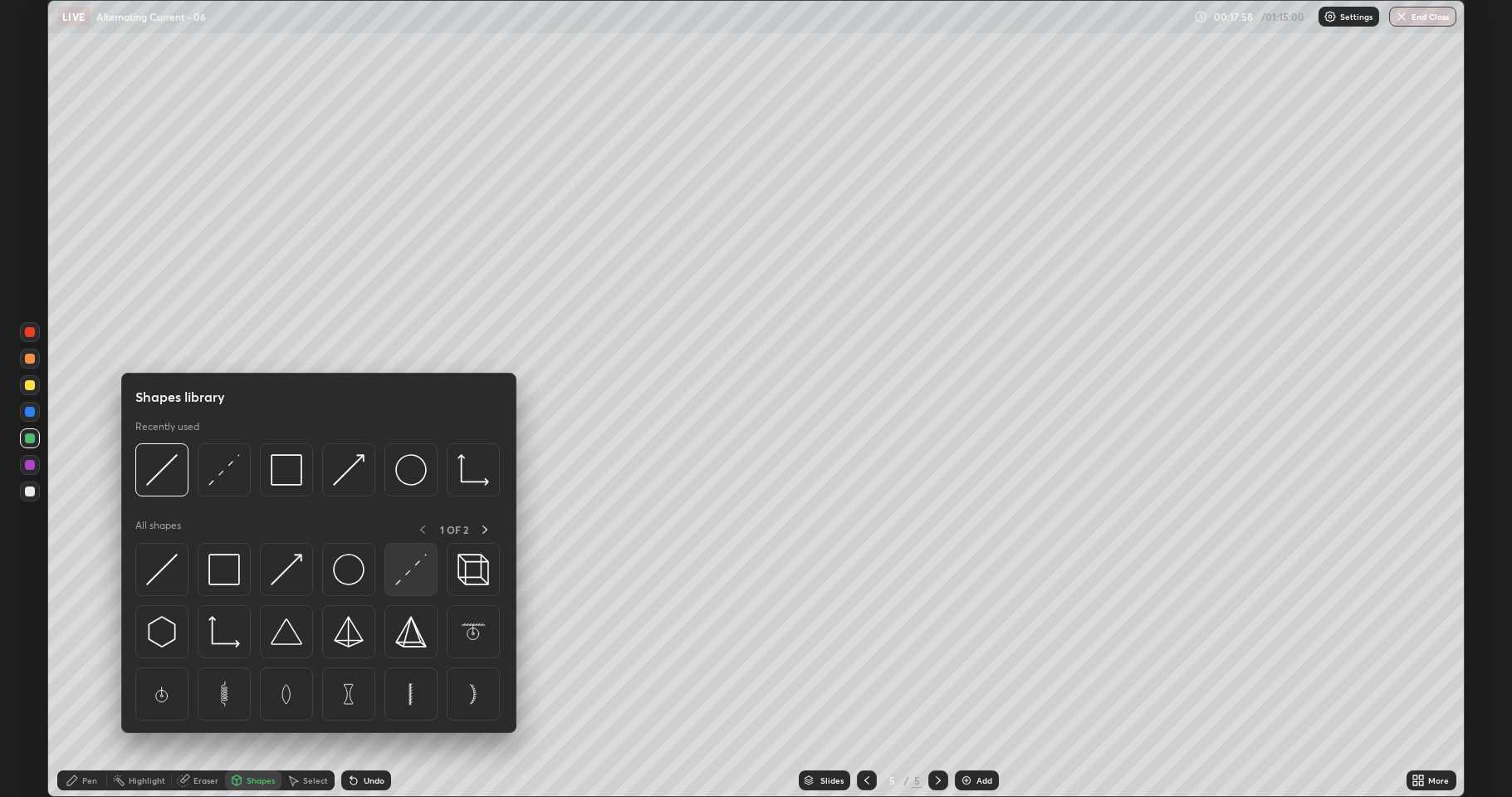
click at [407, 568] on img at bounding box center [410, 569] width 31 height 31
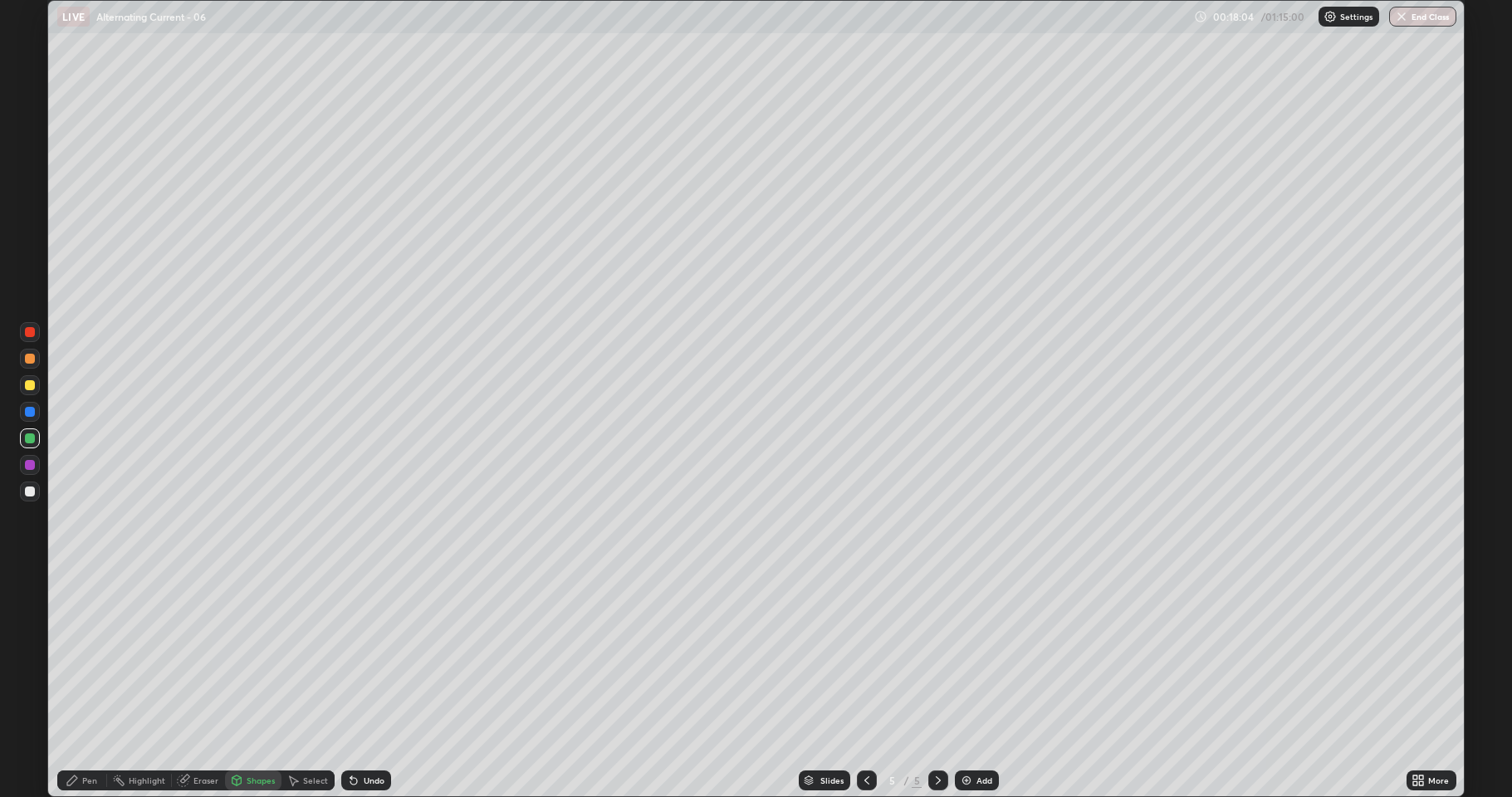
click at [72, 734] on div "Pen" at bounding box center [82, 780] width 50 height 20
click at [27, 494] on div at bounding box center [30, 491] width 10 height 10
click at [26, 446] on div at bounding box center [30, 439] width 20 height 20
click at [21, 363] on div at bounding box center [30, 359] width 20 height 20
click at [28, 385] on div at bounding box center [30, 385] width 10 height 10
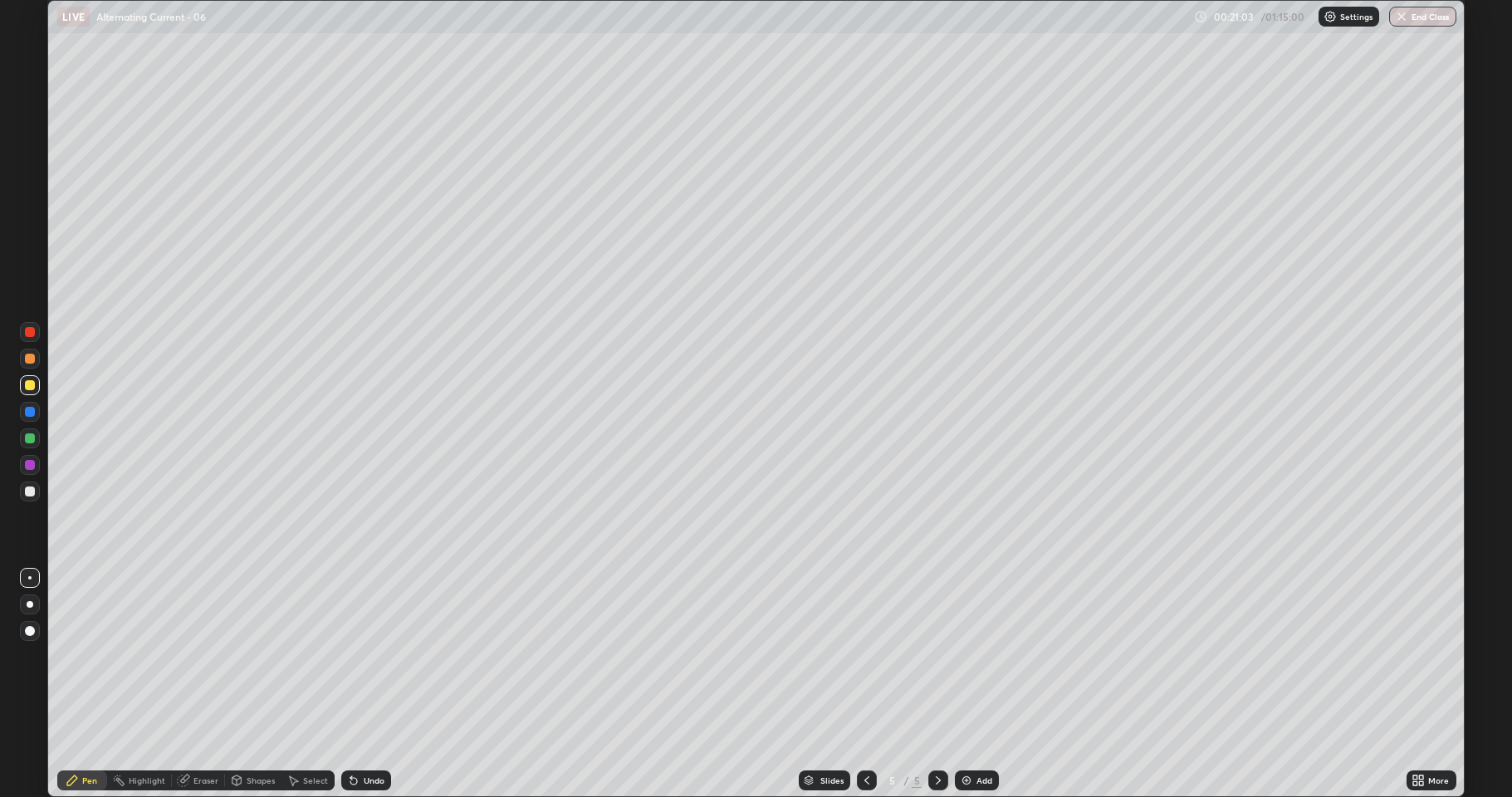
click at [28, 490] on div at bounding box center [30, 491] width 10 height 10
click at [303, 734] on div "Select" at bounding box center [315, 780] width 25 height 8
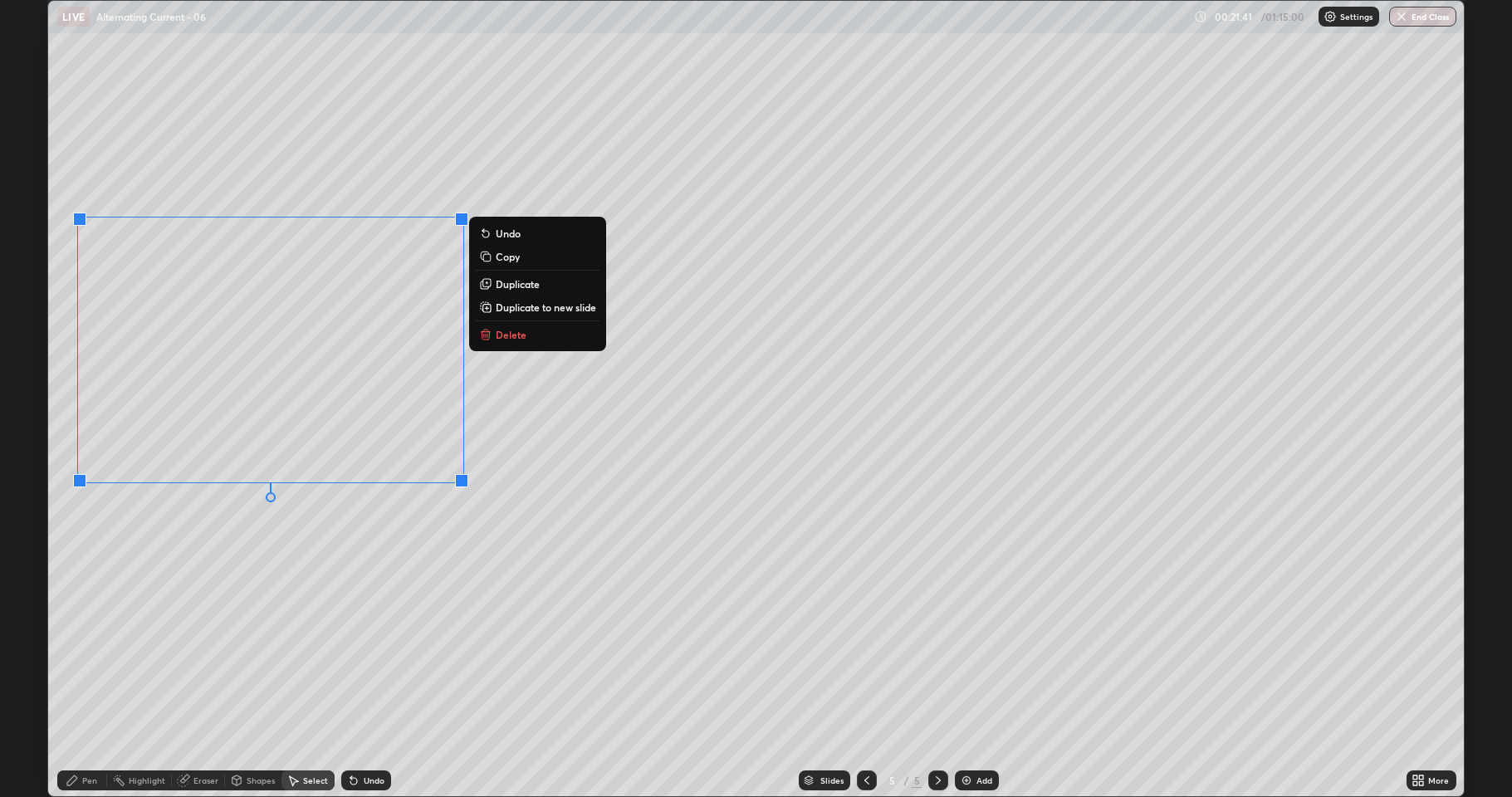
click at [512, 335] on p "Delete" at bounding box center [511, 335] width 30 height 14
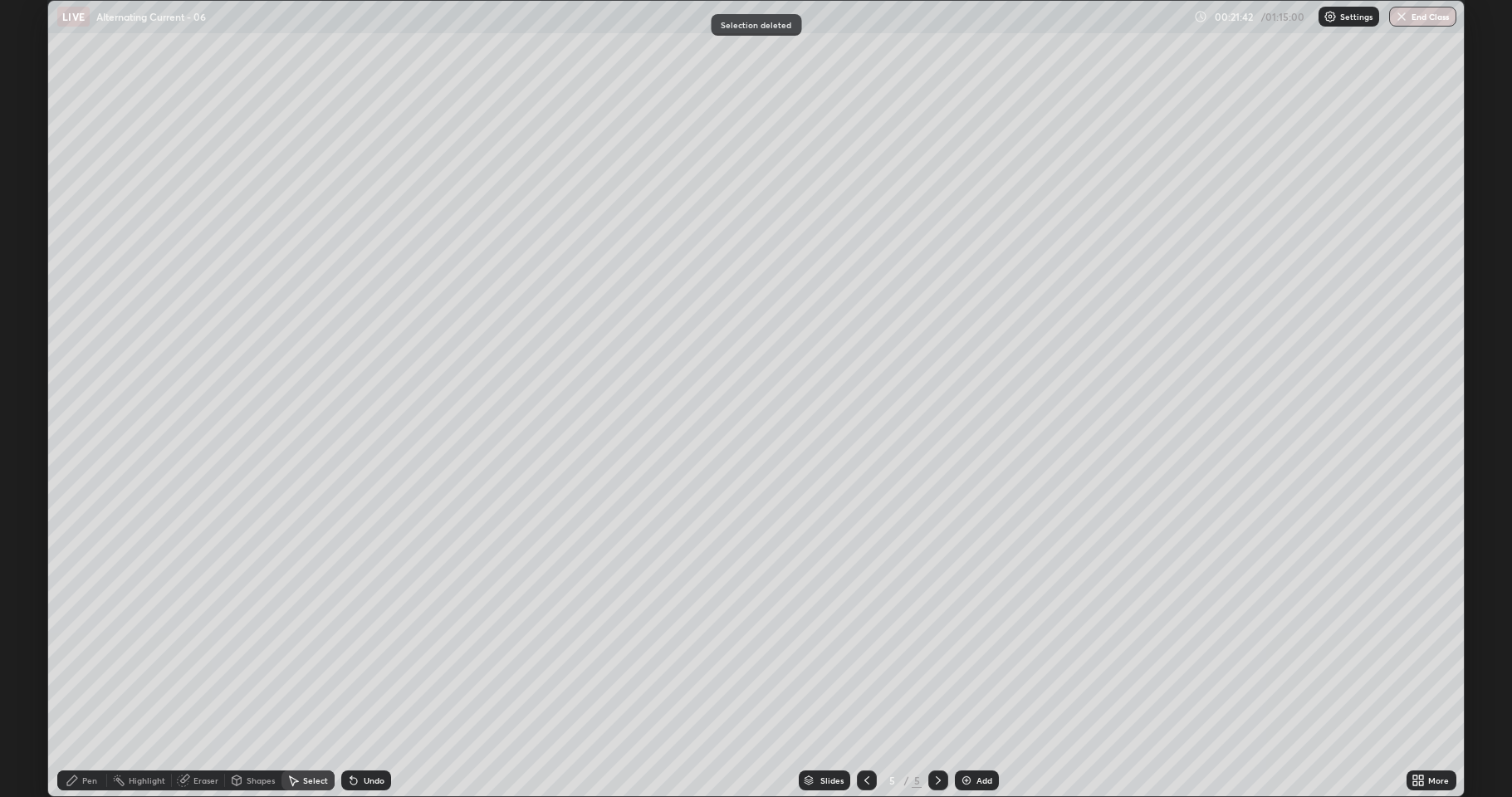
click at [73, 734] on icon at bounding box center [72, 780] width 14 height 14
click at [27, 387] on div at bounding box center [30, 385] width 10 height 10
click at [25, 362] on div at bounding box center [30, 358] width 10 height 10
click at [363, 734] on div "Undo" at bounding box center [374, 780] width 21 height 8
click at [367, 734] on div "Undo" at bounding box center [374, 780] width 21 height 8
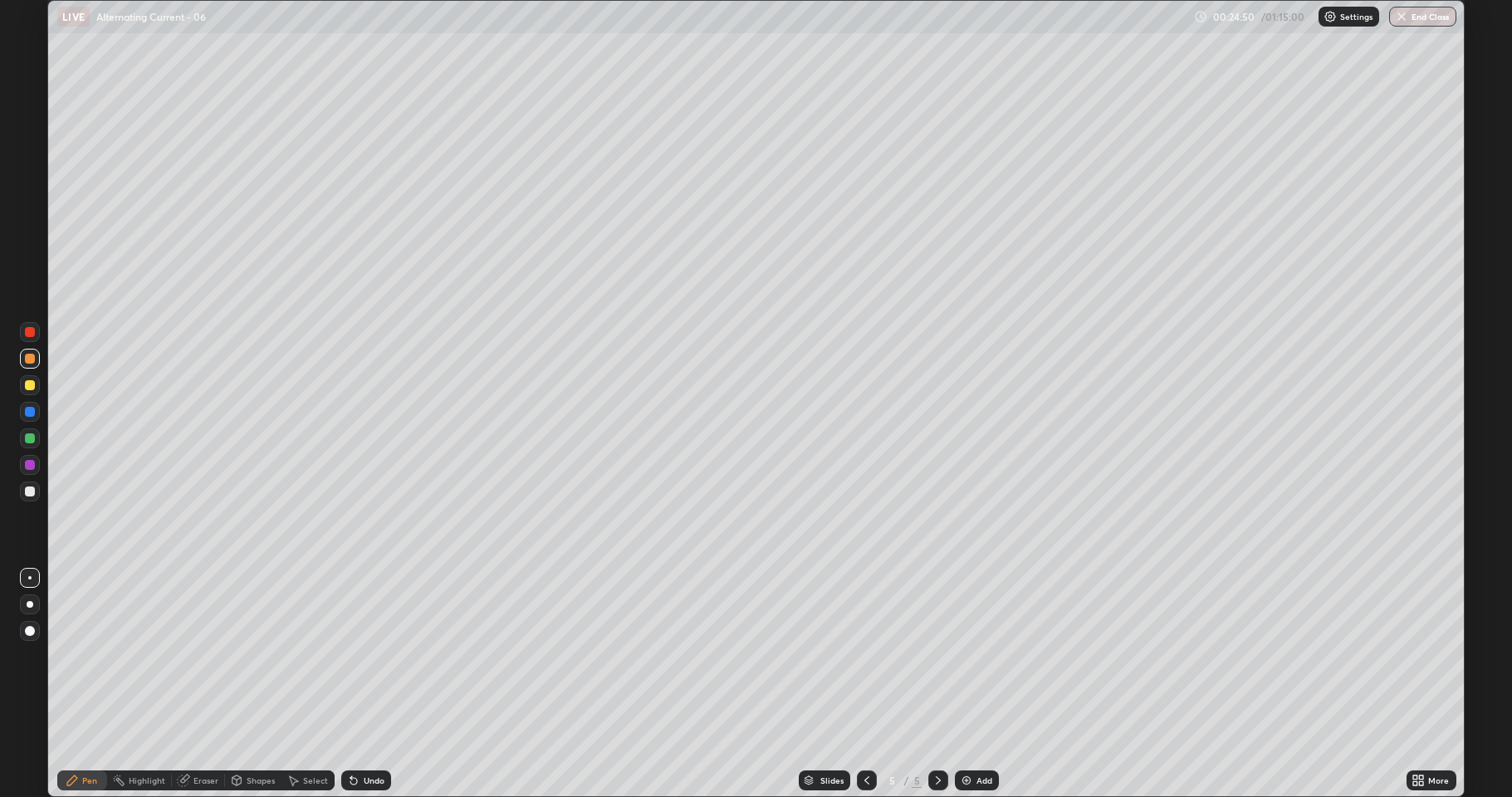
click at [372, 734] on div "Undo" at bounding box center [374, 780] width 21 height 8
click at [375, 734] on div "Undo" at bounding box center [374, 780] width 21 height 8
click at [368, 734] on div "Undo" at bounding box center [374, 780] width 21 height 8
click at [368, 734] on div "Undo" at bounding box center [374, 780] width 21 height 8
click at [366, 734] on div "Undo" at bounding box center [374, 780] width 21 height 8
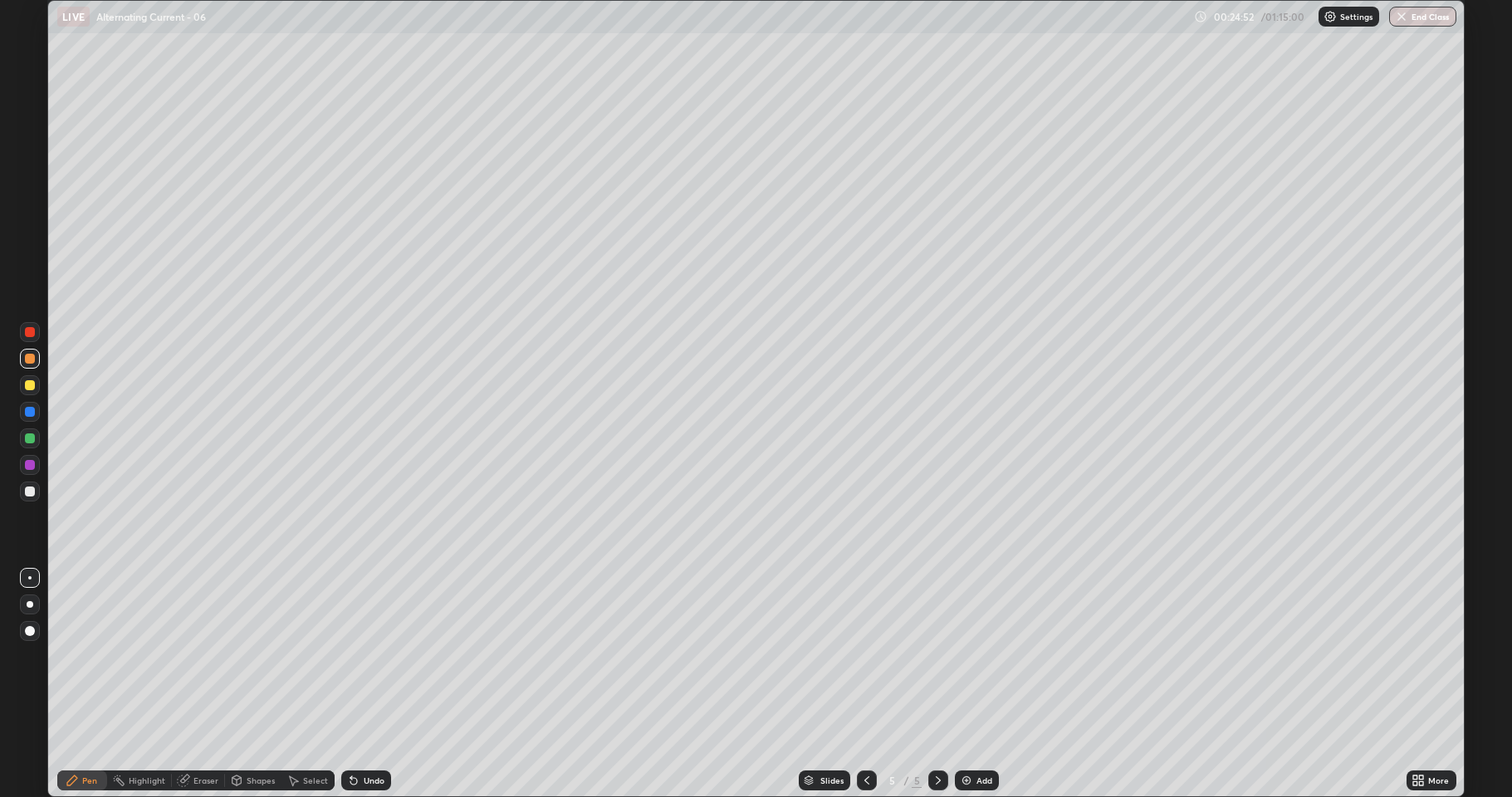
click at [366, 734] on div "Undo" at bounding box center [374, 780] width 21 height 8
click at [367, 734] on div "Undo" at bounding box center [374, 780] width 21 height 8
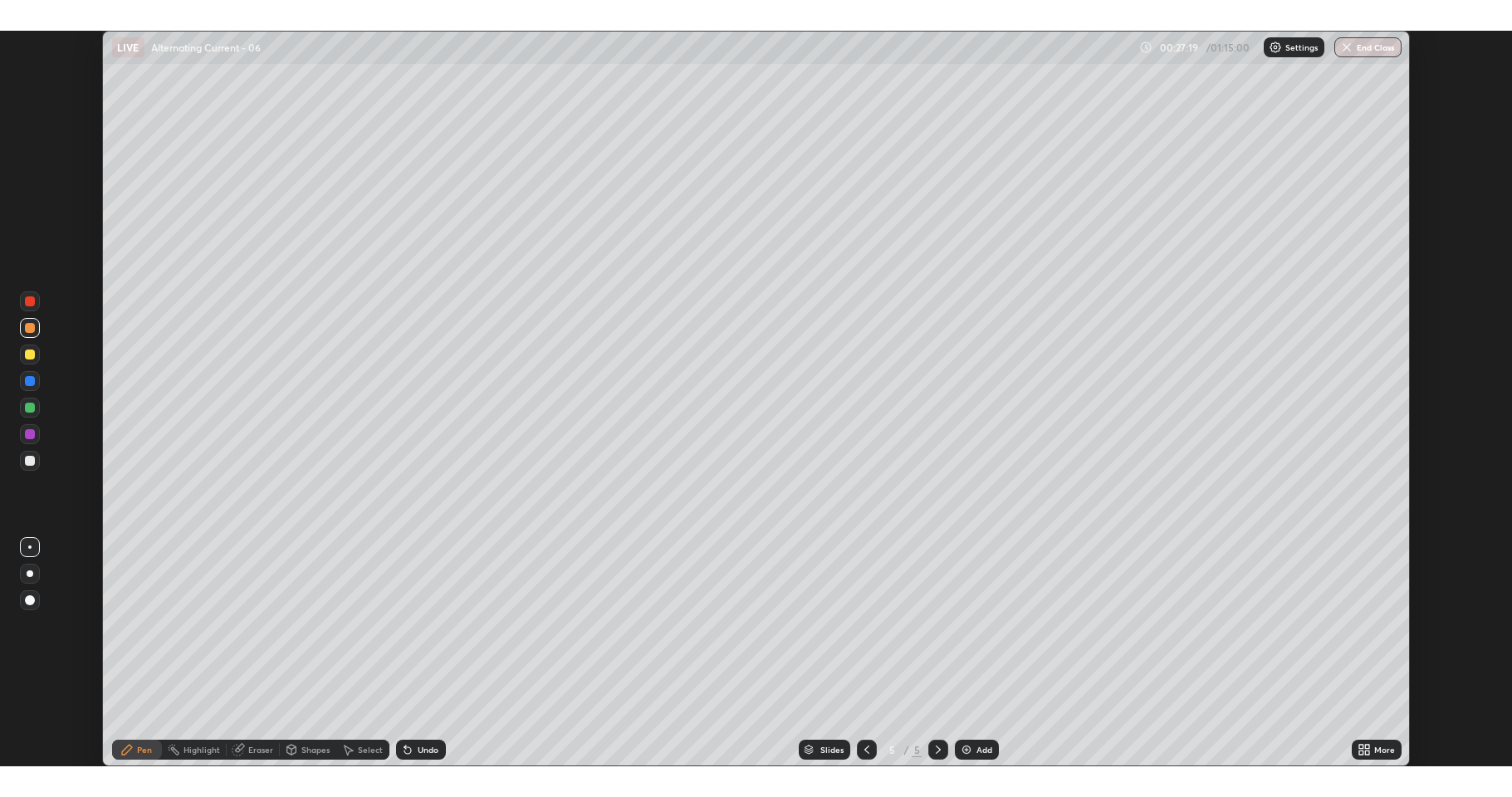
scroll to position [82268, 81501]
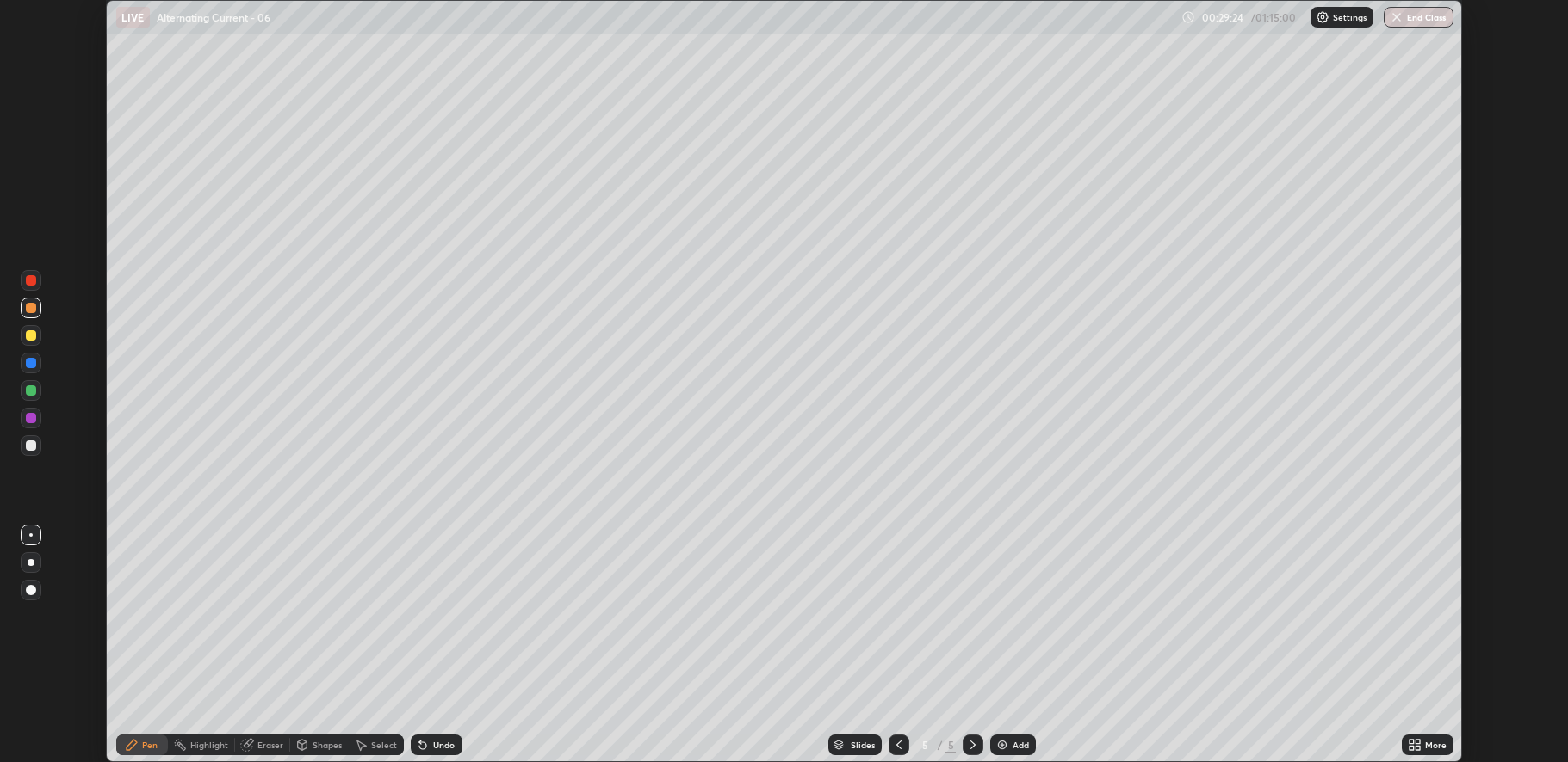
click at [1427, 750] on div "More" at bounding box center [1435, 745] width 22 height 9
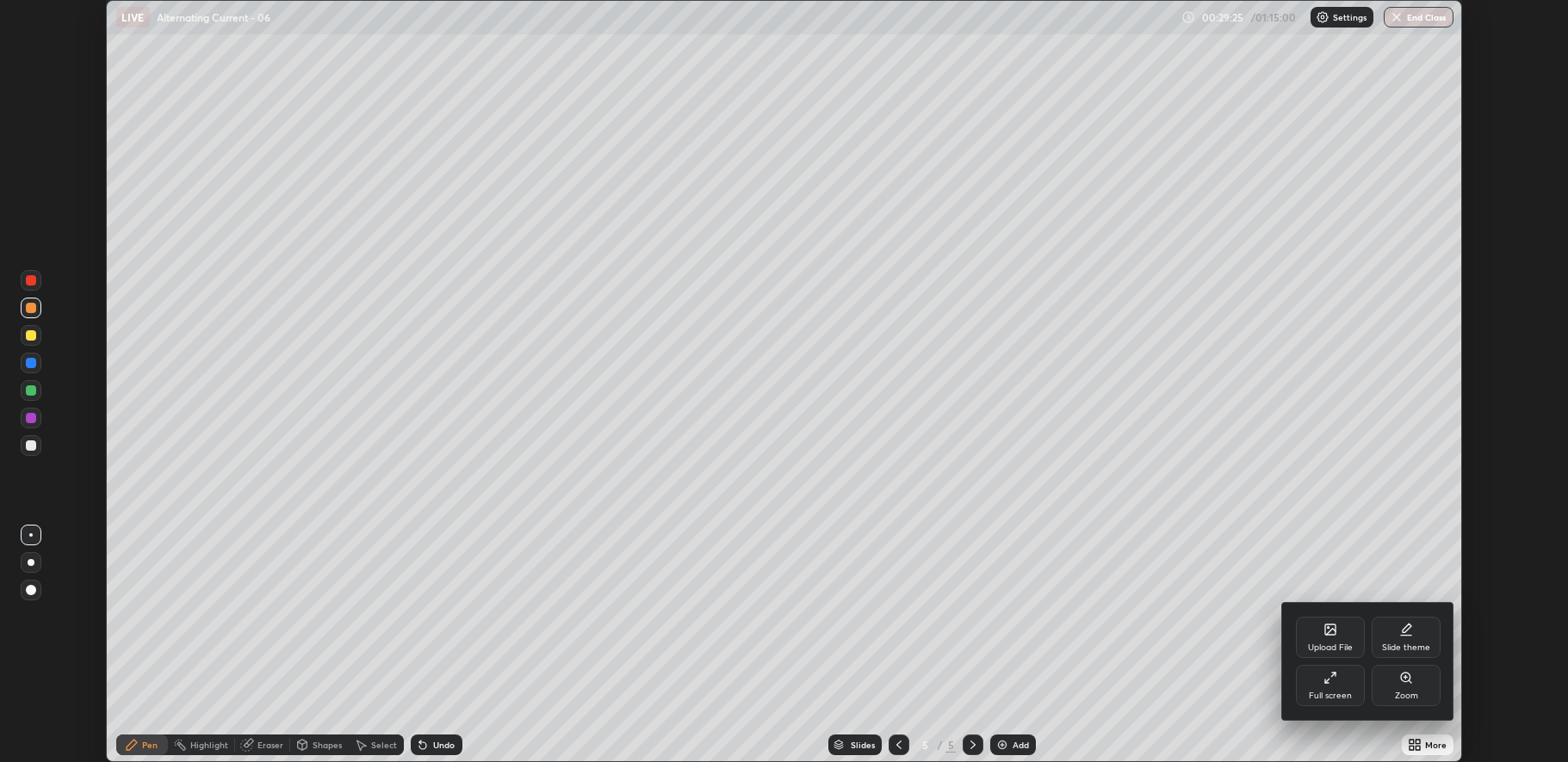
click at [1343, 684] on div "Full screen" at bounding box center [1330, 686] width 69 height 41
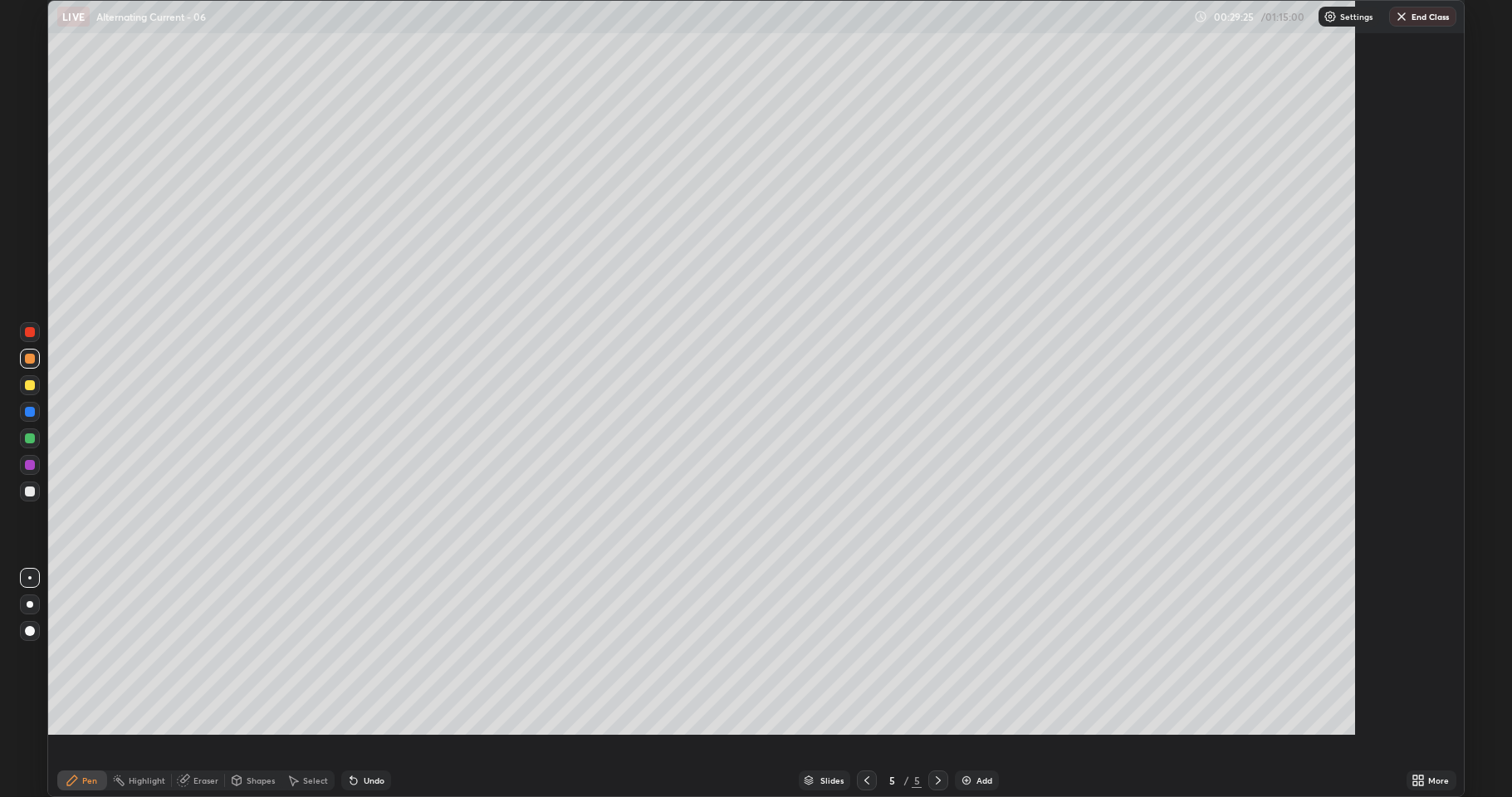
scroll to position [797, 1512]
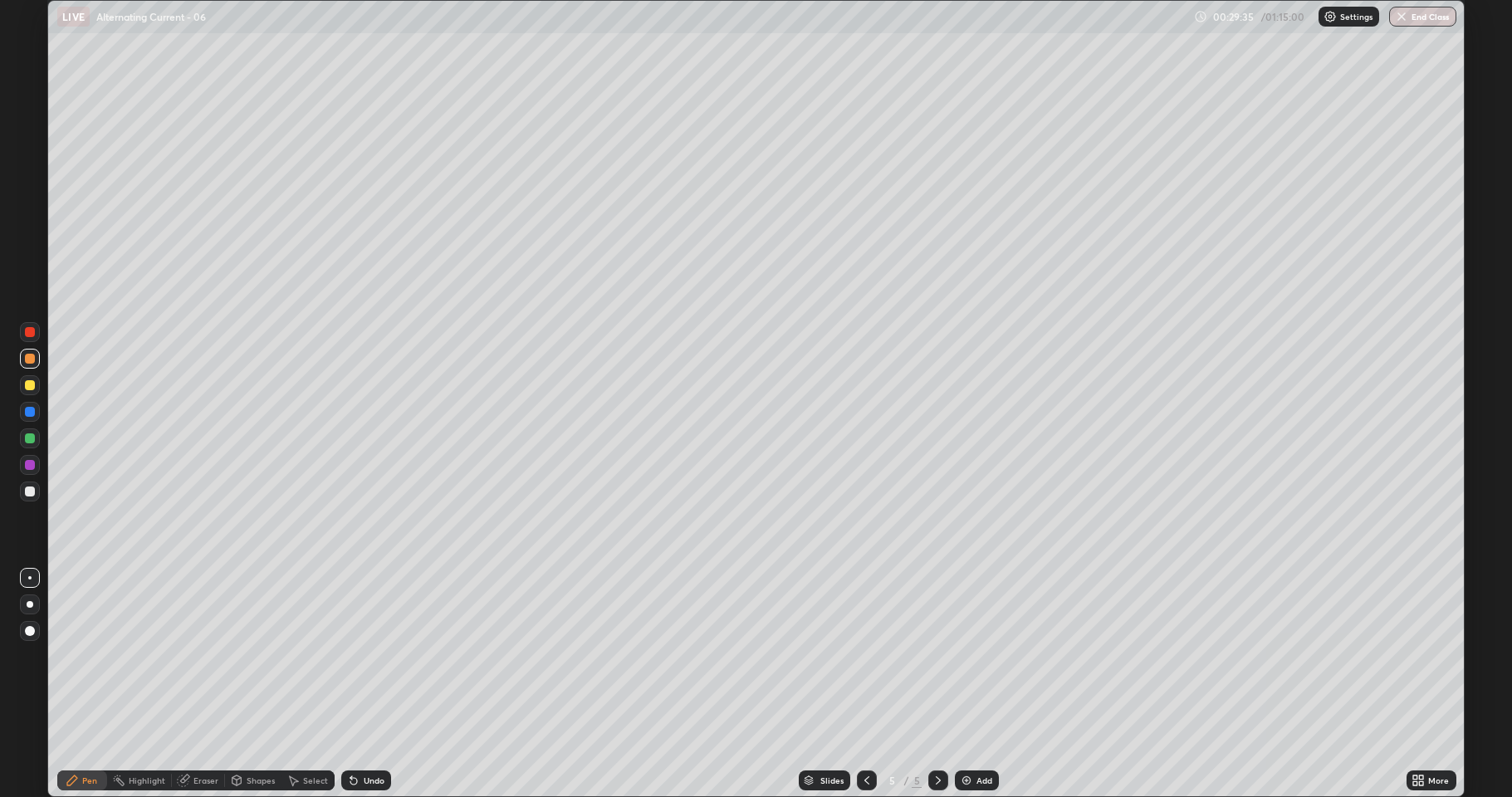
click at [965, 734] on img at bounding box center [966, 780] width 14 height 14
click at [33, 493] on div at bounding box center [30, 491] width 10 height 10
click at [25, 388] on div at bounding box center [30, 385] width 10 height 10
click at [31, 489] on div at bounding box center [30, 491] width 10 height 10
click at [30, 439] on div at bounding box center [30, 439] width 10 height 10
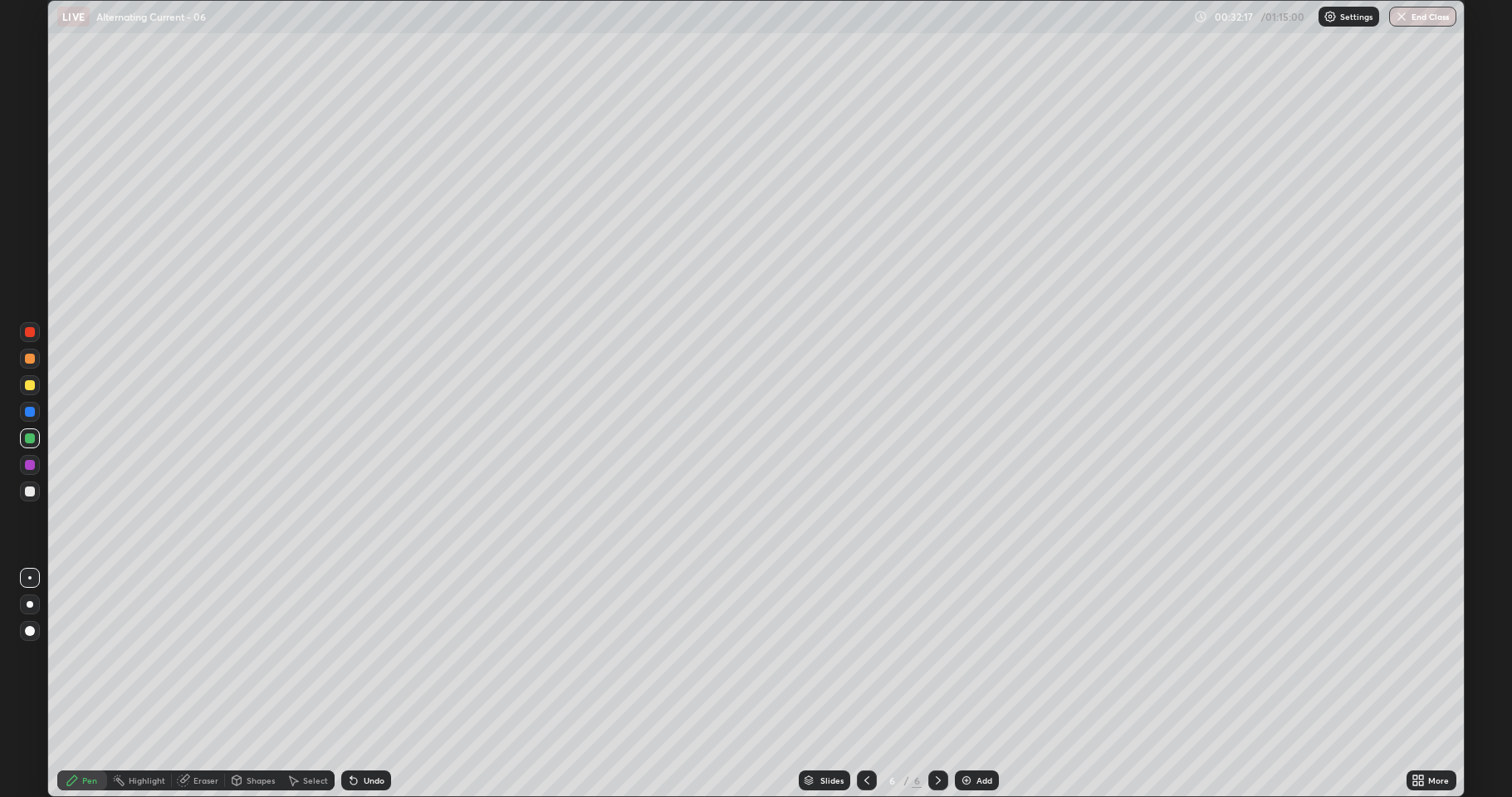
click at [972, 734] on div "Add" at bounding box center [977, 780] width 44 height 20
click at [237, 734] on icon at bounding box center [236, 780] width 9 height 10
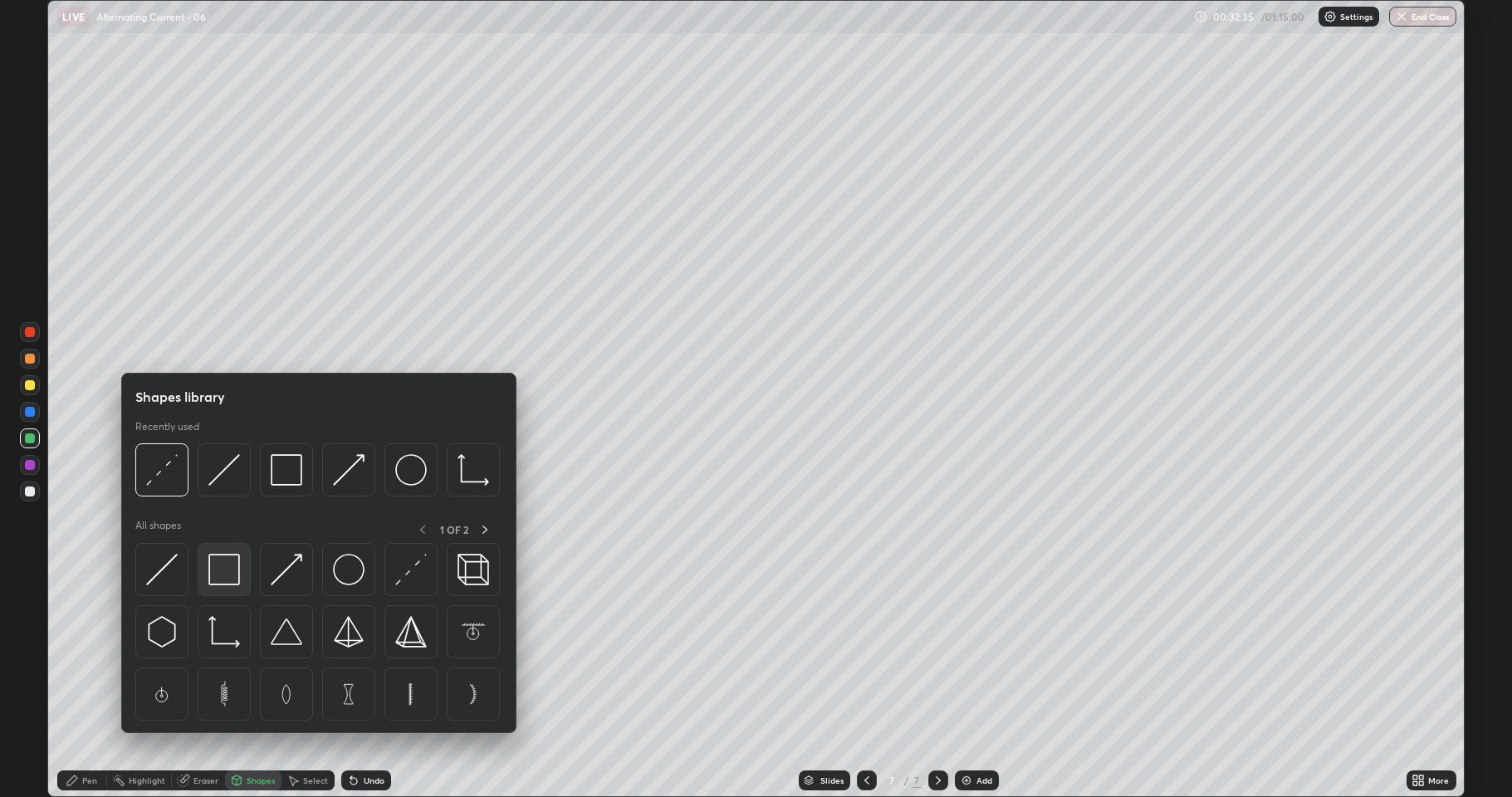
click at [222, 573] on img at bounding box center [224, 569] width 31 height 31
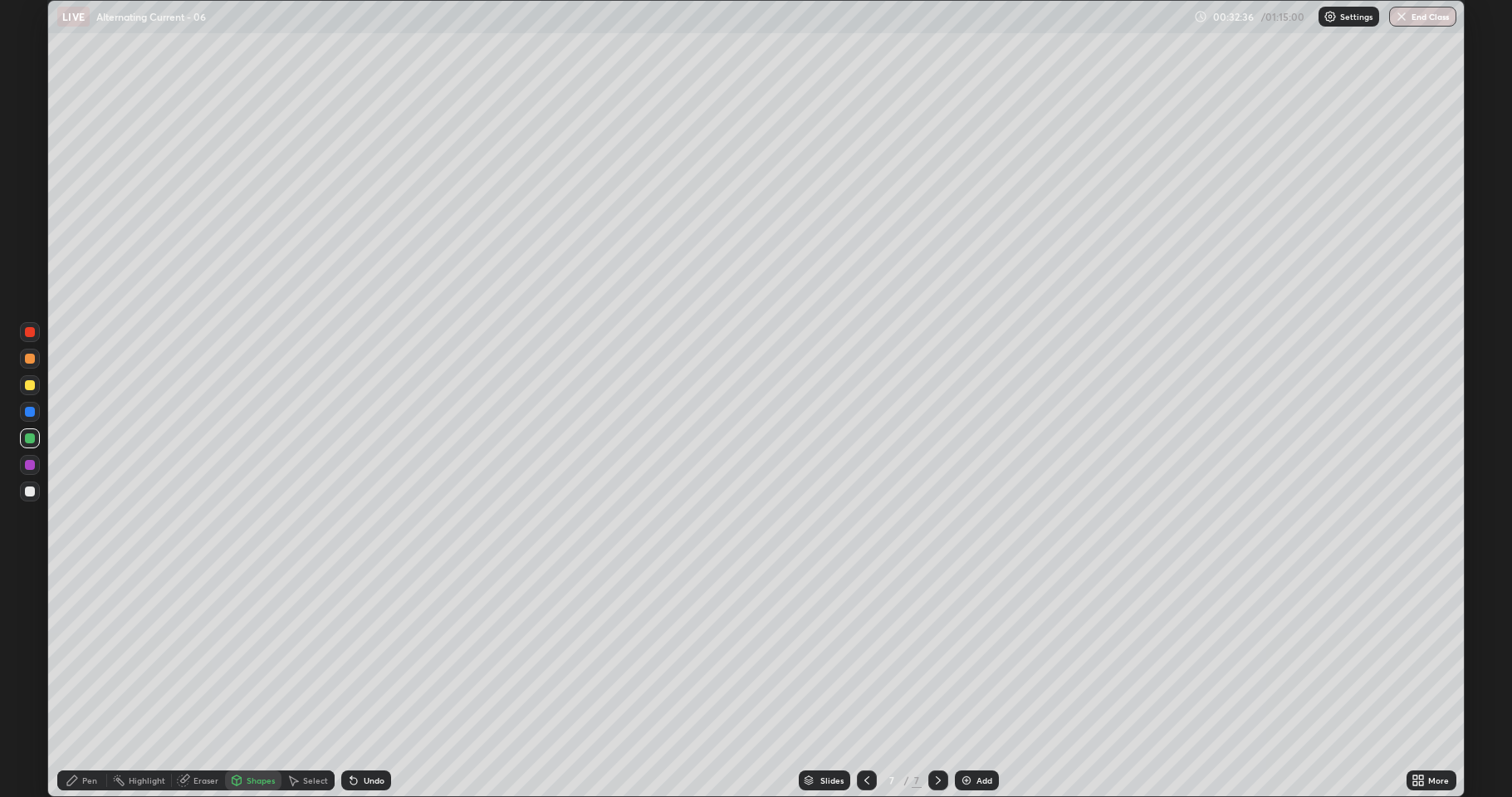
click at [21, 390] on div at bounding box center [30, 385] width 20 height 20
click at [359, 734] on div "Undo" at bounding box center [363, 780] width 57 height 33
click at [29, 359] on div at bounding box center [30, 358] width 10 height 10
click at [30, 382] on div at bounding box center [30, 385] width 10 height 10
click at [249, 734] on div "Shapes" at bounding box center [260, 780] width 28 height 8
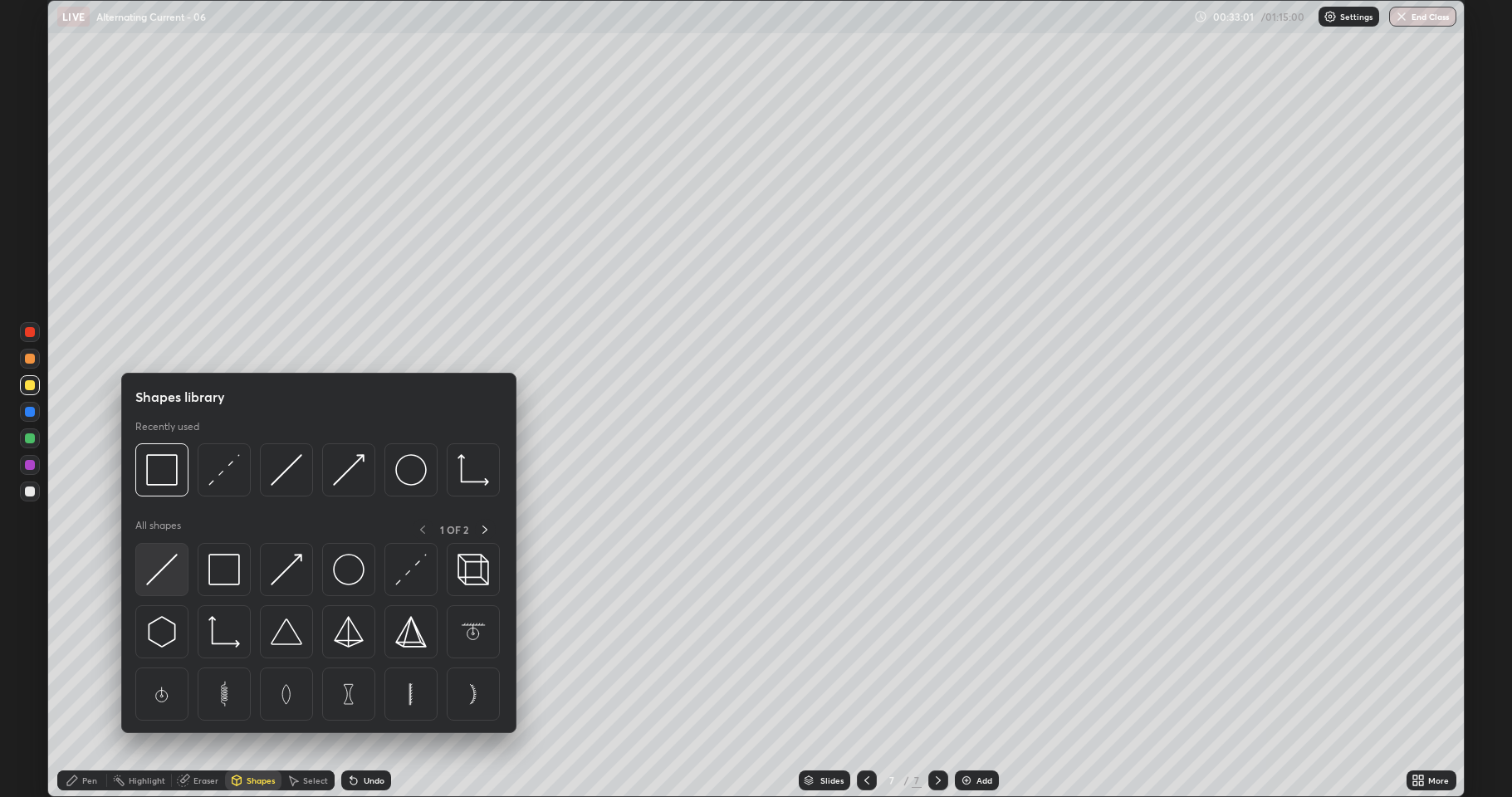
click at [174, 551] on div at bounding box center [162, 569] width 53 height 53
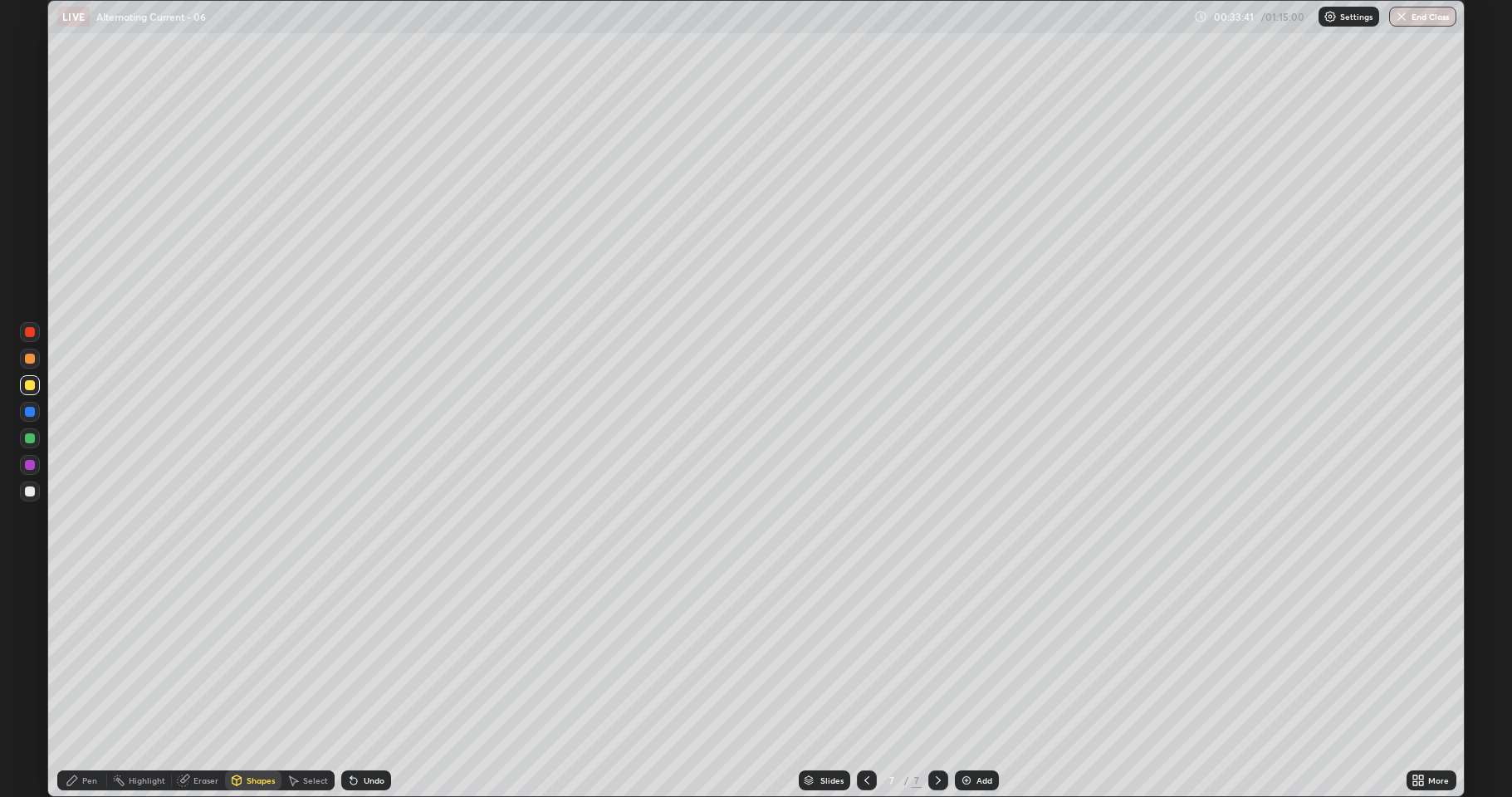
click at [245, 734] on div "Shapes" at bounding box center [253, 780] width 57 height 20
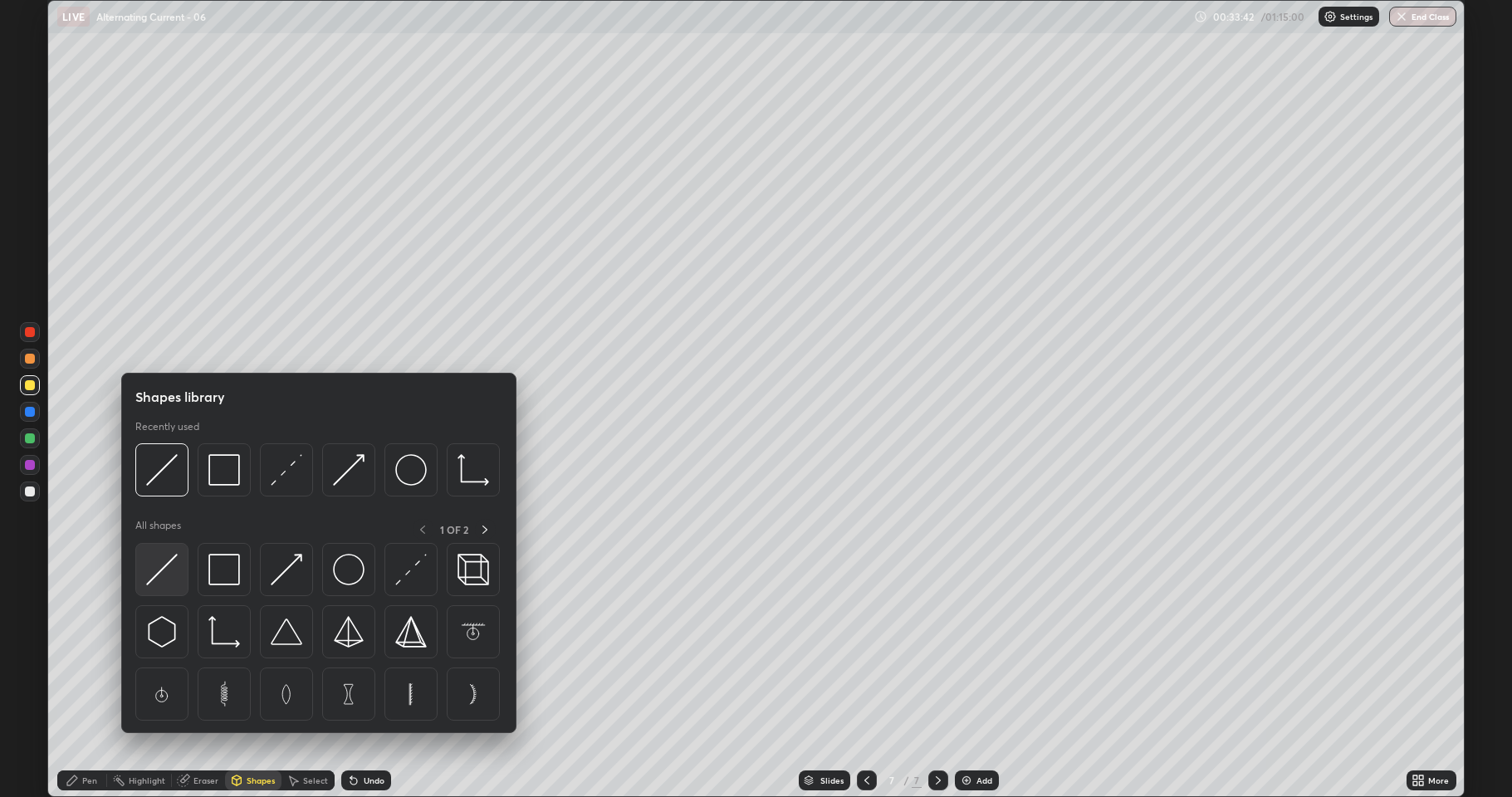
click at [170, 561] on img at bounding box center [161, 569] width 31 height 31
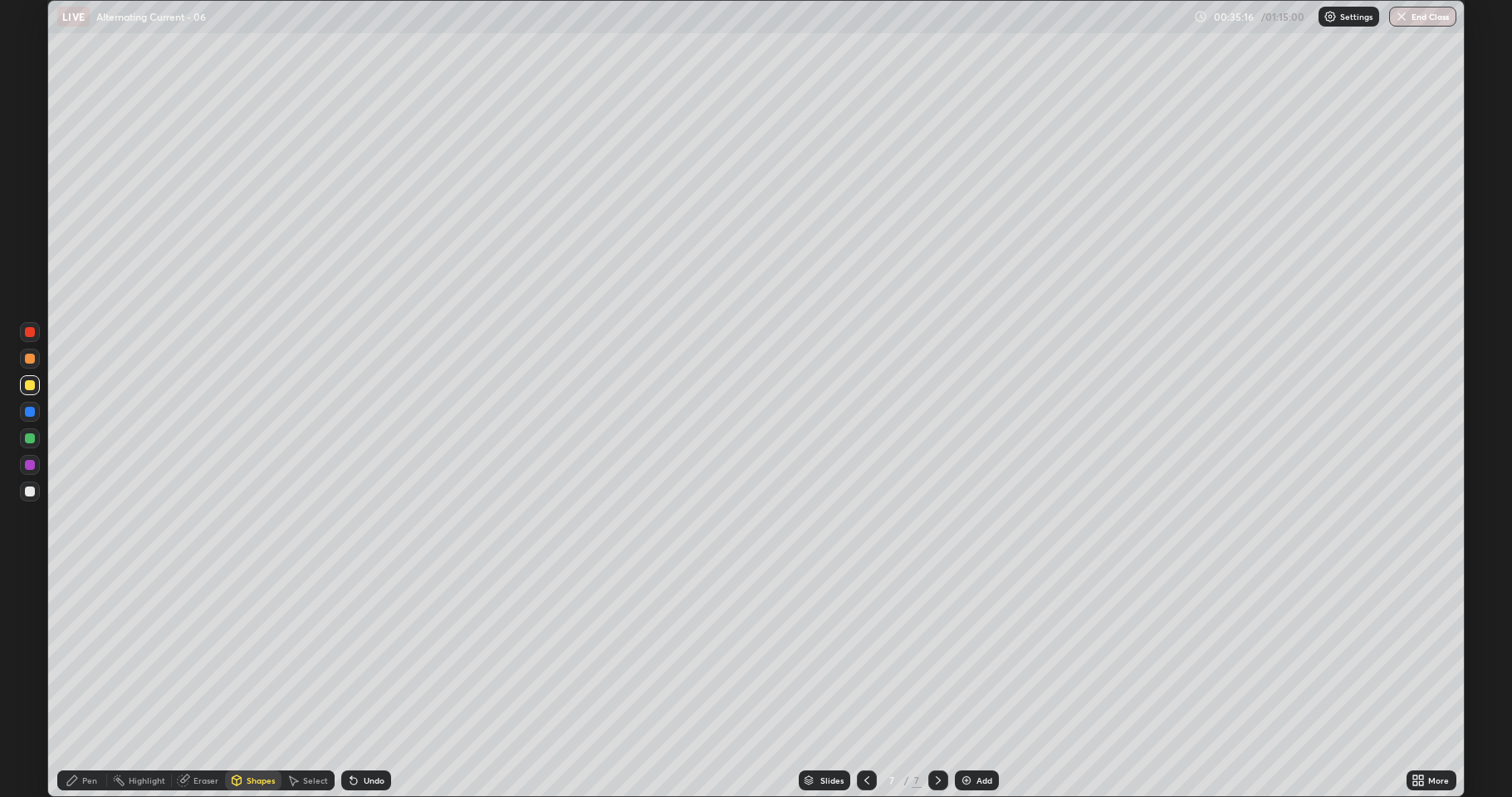
click at [34, 434] on div at bounding box center [30, 439] width 20 height 20
click at [80, 734] on div "Pen" at bounding box center [82, 780] width 50 height 33
click at [36, 485] on div at bounding box center [30, 491] width 20 height 20
click at [33, 487] on div at bounding box center [30, 491] width 10 height 10
click at [36, 418] on div at bounding box center [30, 412] width 20 height 20
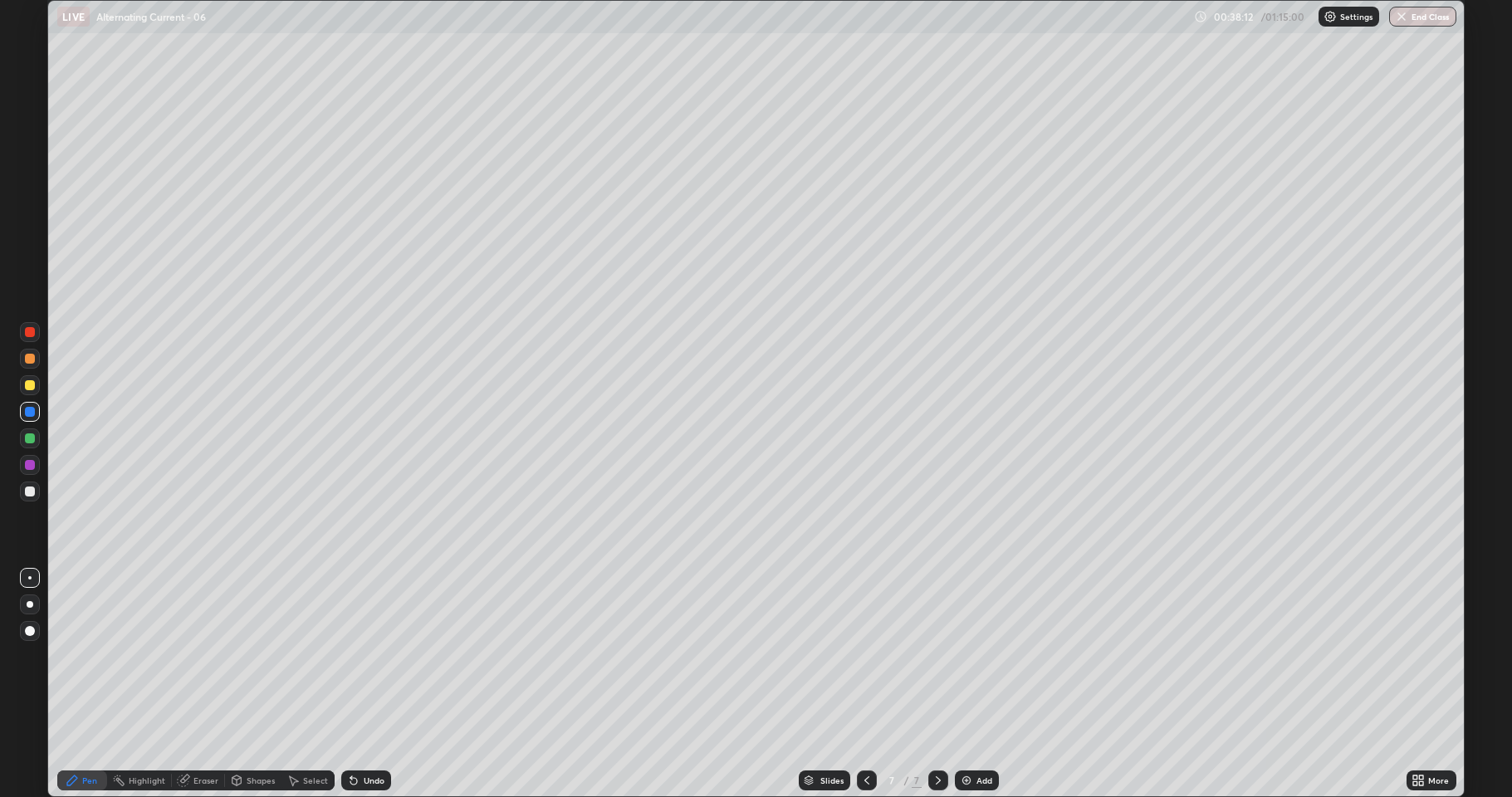
click at [363, 734] on div "Undo" at bounding box center [374, 780] width 21 height 8
click at [360, 734] on div "Undo" at bounding box center [366, 780] width 50 height 20
click at [363, 734] on div "Undo" at bounding box center [374, 780] width 21 height 8
click at [371, 734] on div "Undo" at bounding box center [374, 780] width 21 height 8
click at [25, 382] on div at bounding box center [30, 385] width 10 height 10
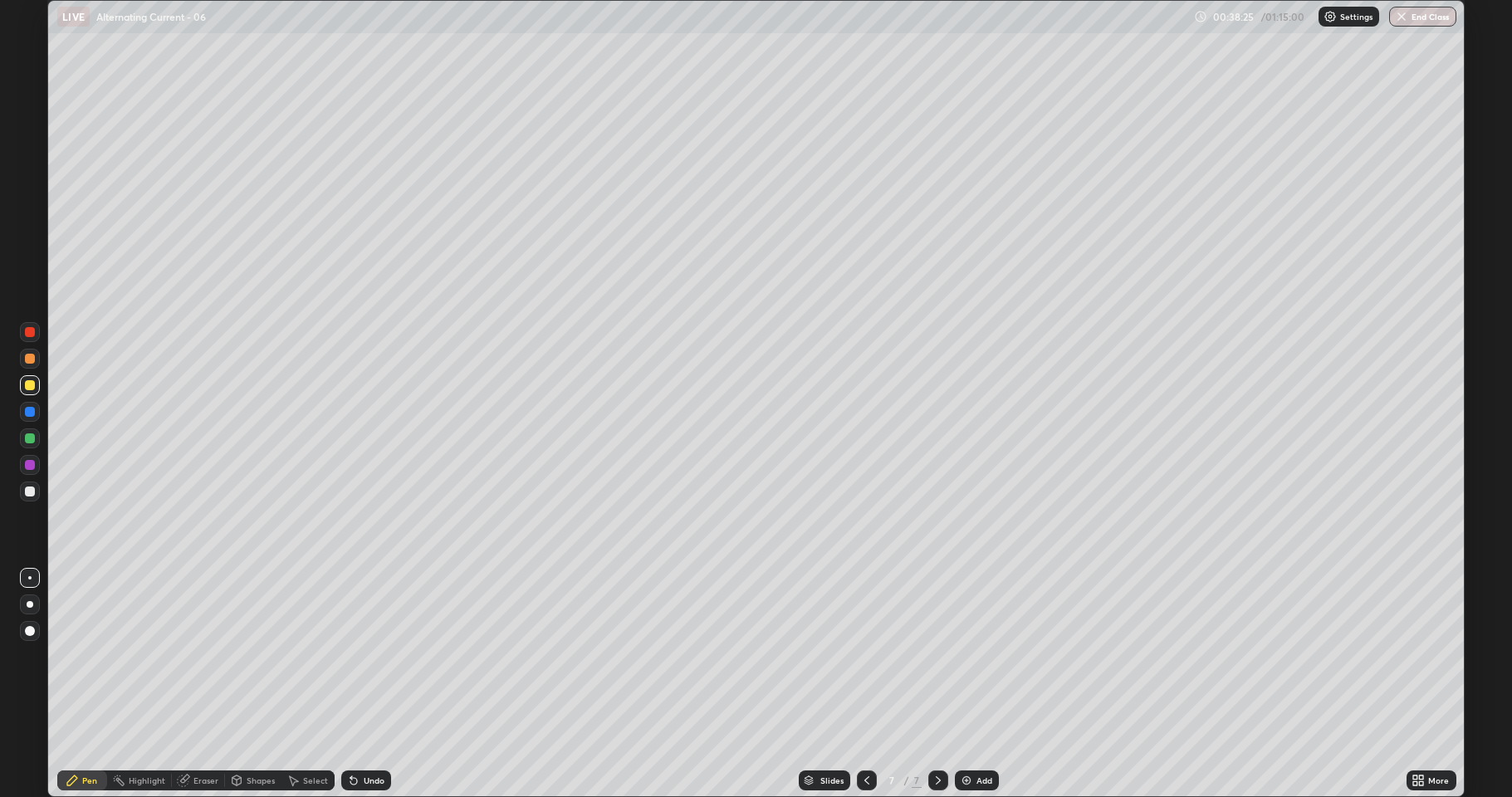
click at [85, 734] on div "Pen" at bounding box center [90, 780] width 15 height 8
click at [26, 491] on div at bounding box center [30, 491] width 10 height 10
click at [365, 734] on div "Undo" at bounding box center [374, 780] width 21 height 8
click at [31, 416] on div at bounding box center [30, 412] width 10 height 10
click at [358, 734] on div "Undo" at bounding box center [366, 780] width 50 height 20
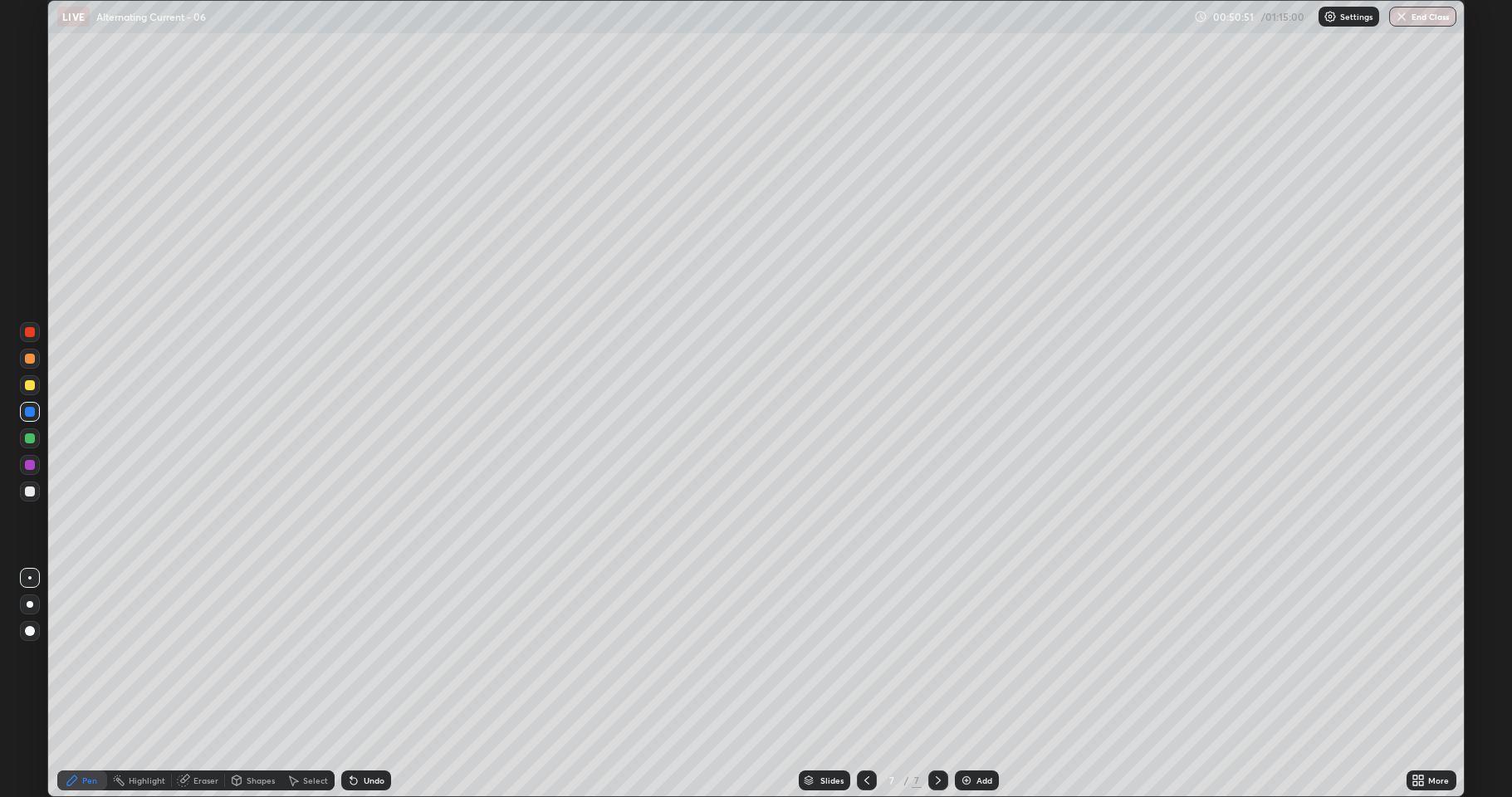
click at [357, 734] on icon at bounding box center [354, 780] width 14 height 14
click at [352, 734] on icon at bounding box center [354, 781] width 7 height 7
click at [368, 734] on div "Undo" at bounding box center [374, 780] width 21 height 8
click at [372, 734] on div "Undo" at bounding box center [374, 780] width 21 height 8
click at [373, 734] on div "Undo" at bounding box center [374, 780] width 21 height 8
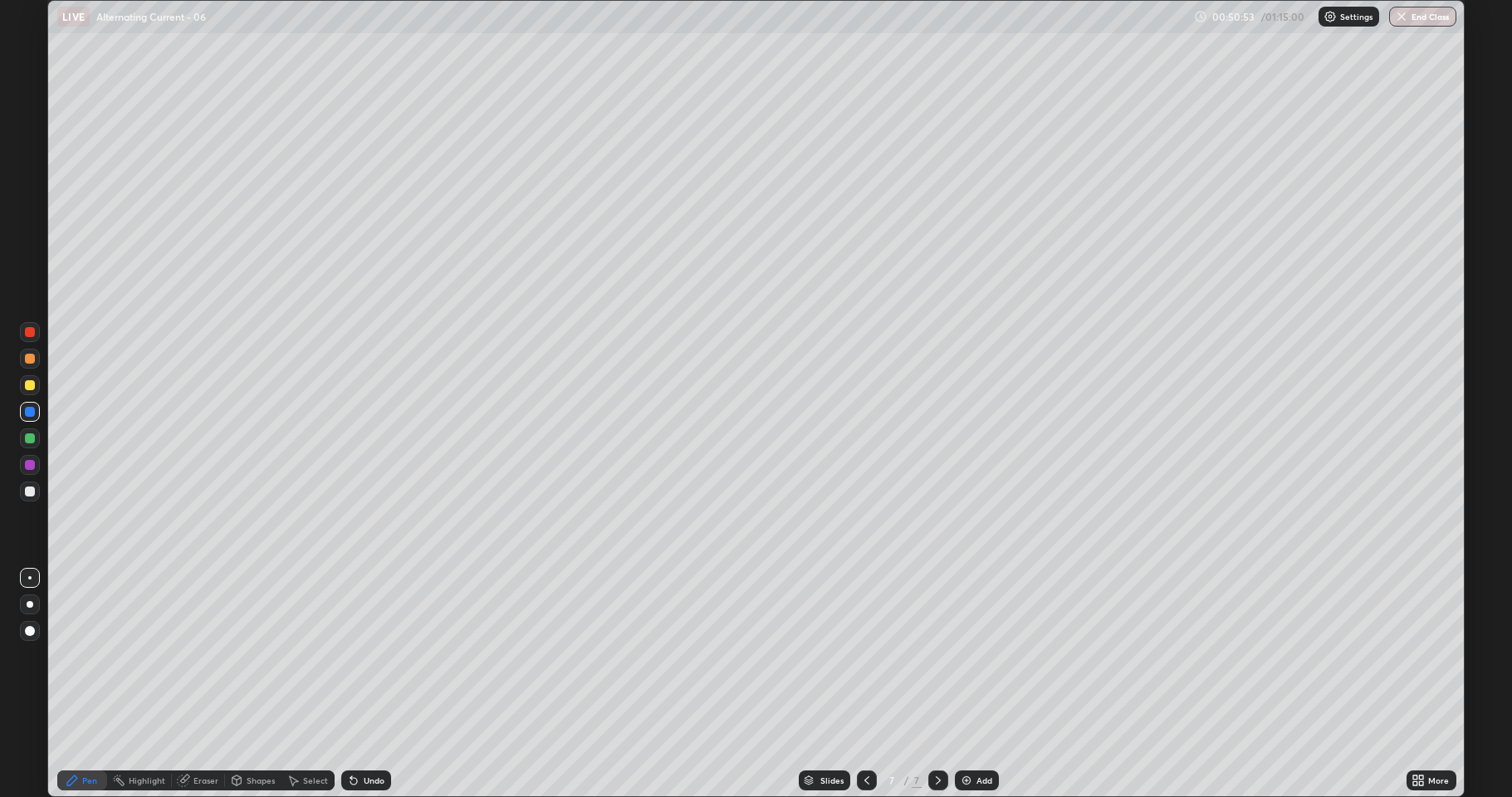
click at [371, 734] on div "Undo" at bounding box center [374, 780] width 21 height 8
click at [969, 734] on img at bounding box center [966, 780] width 14 height 14
click at [29, 434] on div at bounding box center [30, 439] width 10 height 10
click at [31, 383] on div at bounding box center [30, 385] width 10 height 10
click at [30, 437] on div at bounding box center [30, 439] width 10 height 10
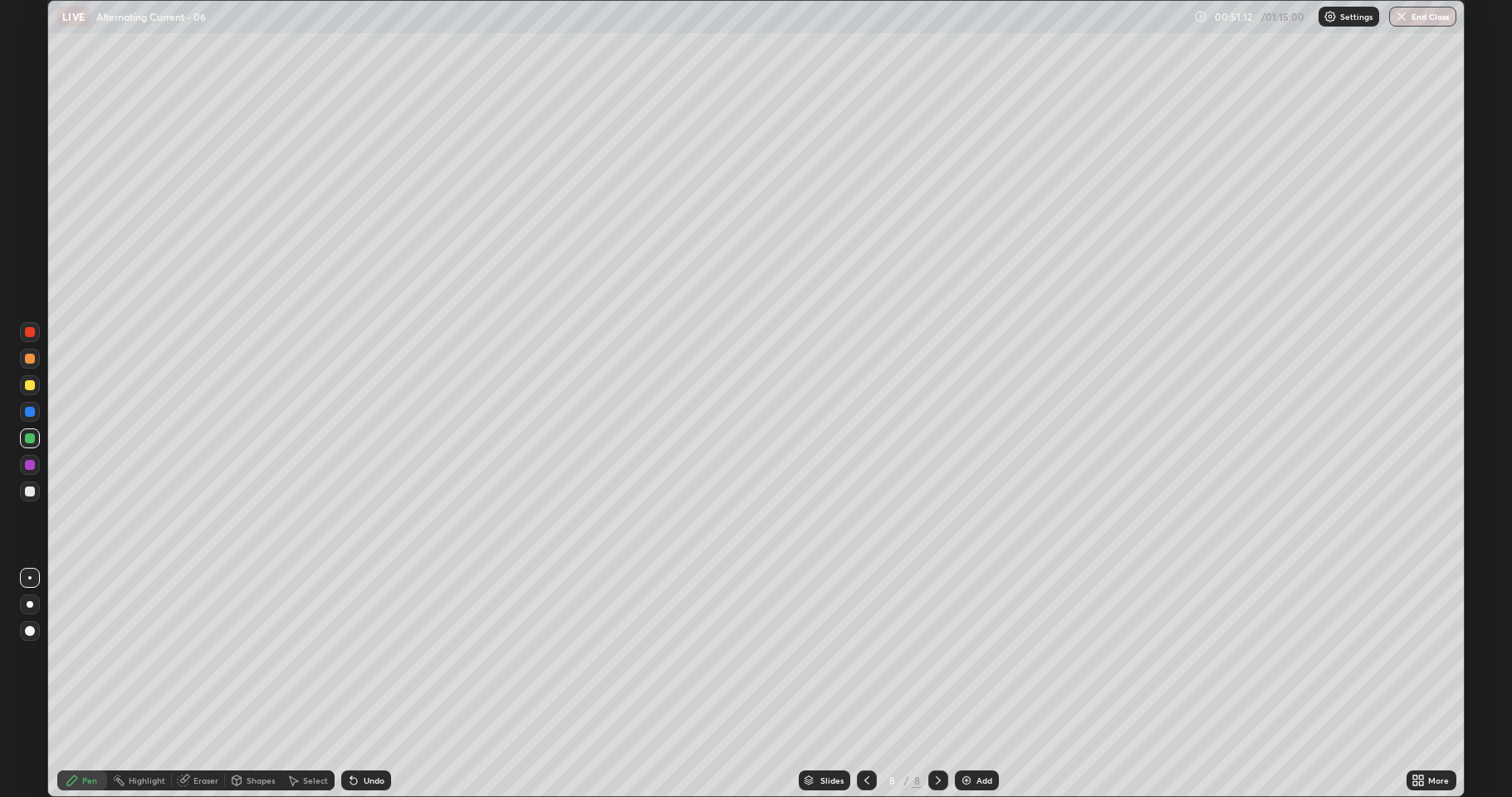
click at [30, 386] on div at bounding box center [30, 385] width 10 height 10
click at [31, 358] on div at bounding box center [30, 358] width 10 height 10
click at [865, 734] on icon at bounding box center [867, 780] width 14 height 14
click at [936, 734] on icon at bounding box center [939, 780] width 14 height 14
click at [1425, 17] on button "End Class" at bounding box center [1422, 17] width 67 height 20
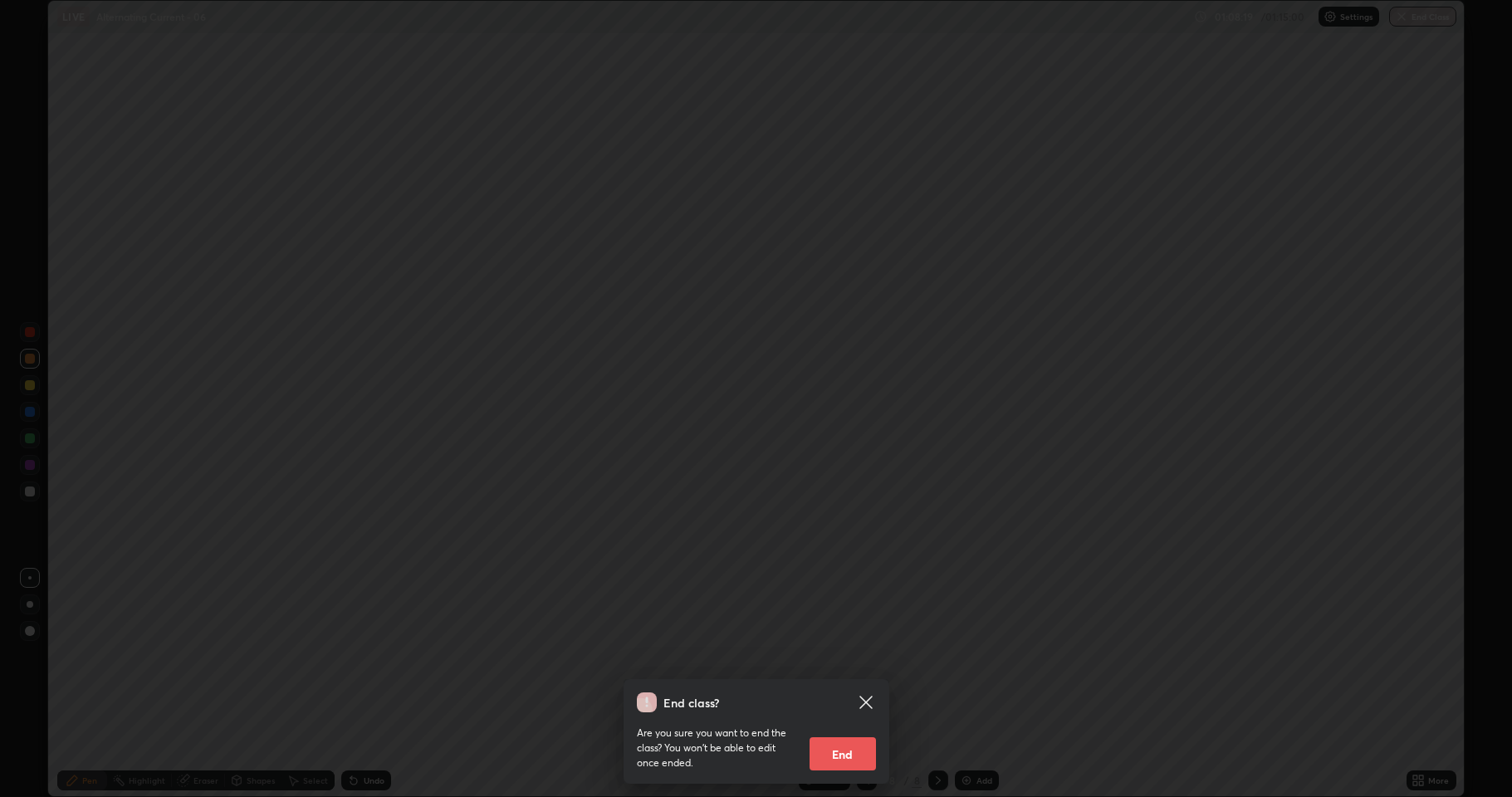
click at [860, 734] on button "End" at bounding box center [843, 753] width 66 height 33
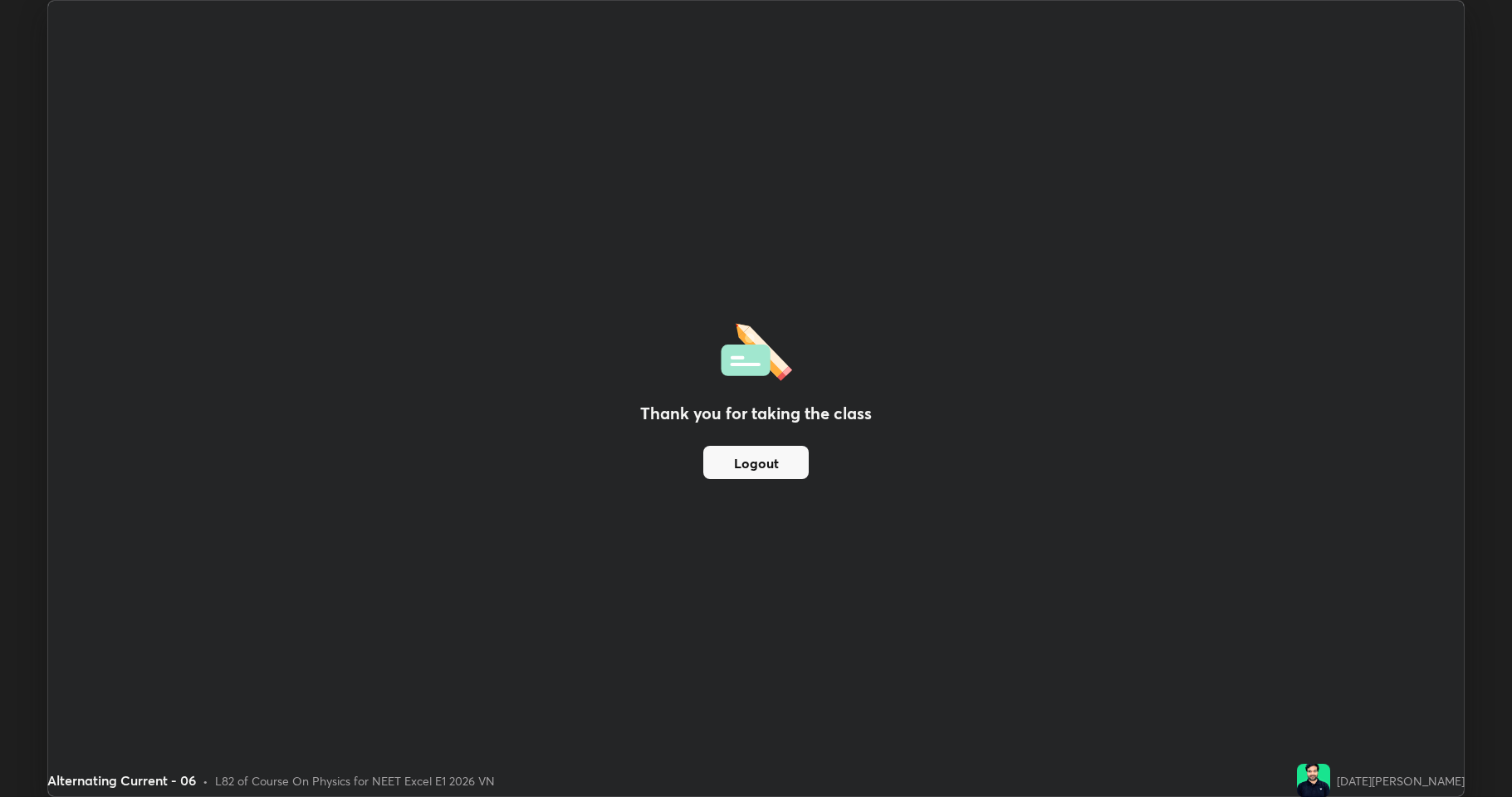
click at [768, 468] on button "Logout" at bounding box center [756, 462] width 105 height 33
